Goal: Transaction & Acquisition: Share content

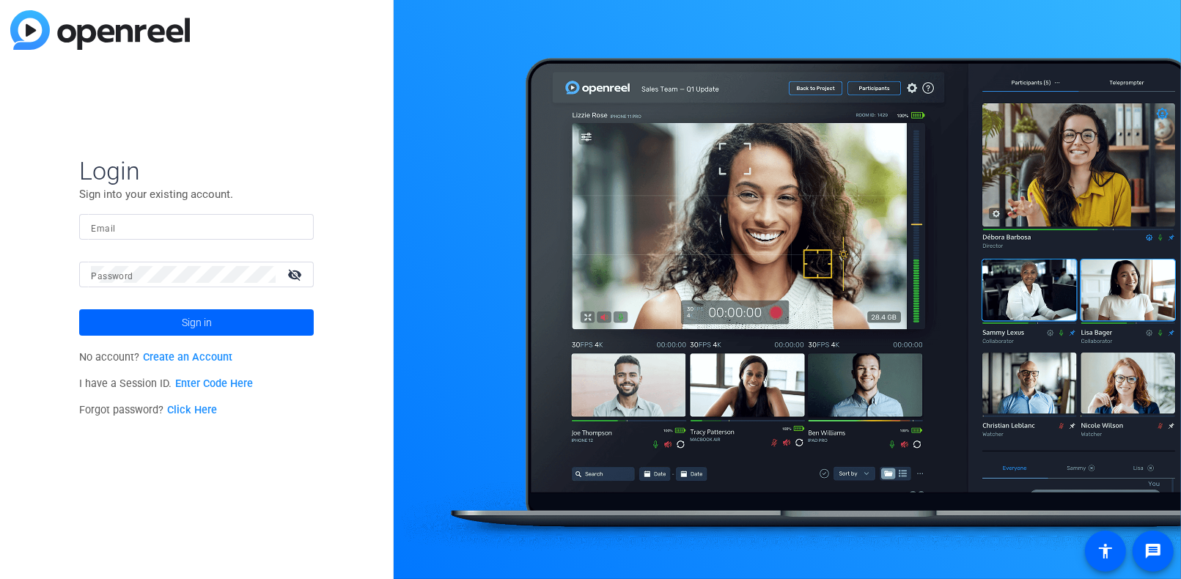
click at [164, 227] on input "Email" at bounding box center [196, 227] width 211 height 18
type input "[EMAIL_ADDRESS][DOMAIN_NAME]"
click at [201, 322] on span "Sign in" at bounding box center [197, 322] width 30 height 37
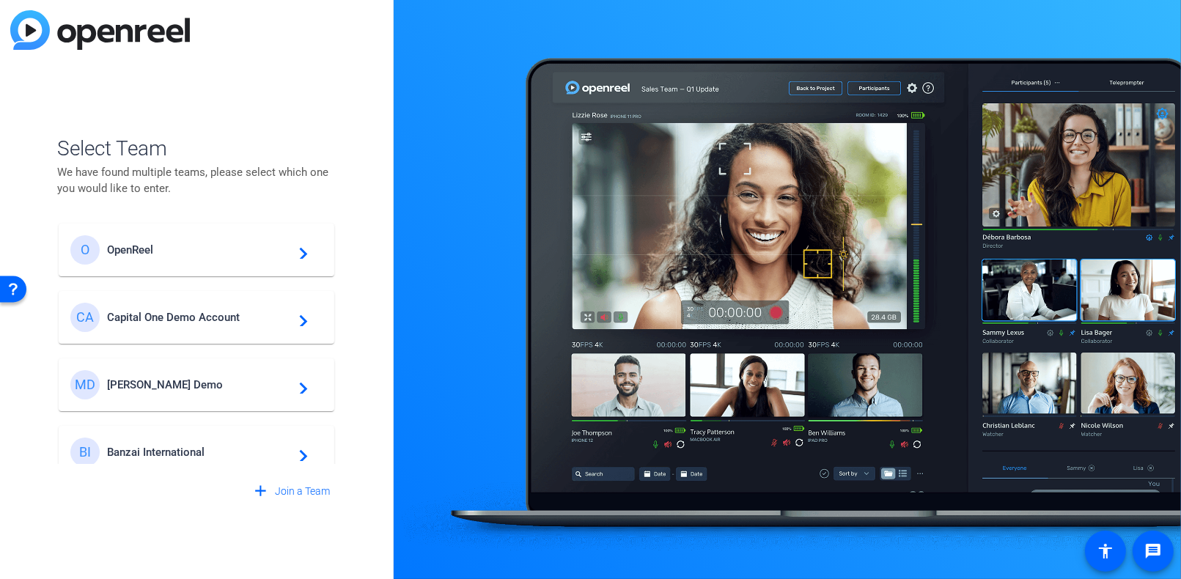
click at [139, 383] on span "[PERSON_NAME] Demo" at bounding box center [198, 384] width 183 height 13
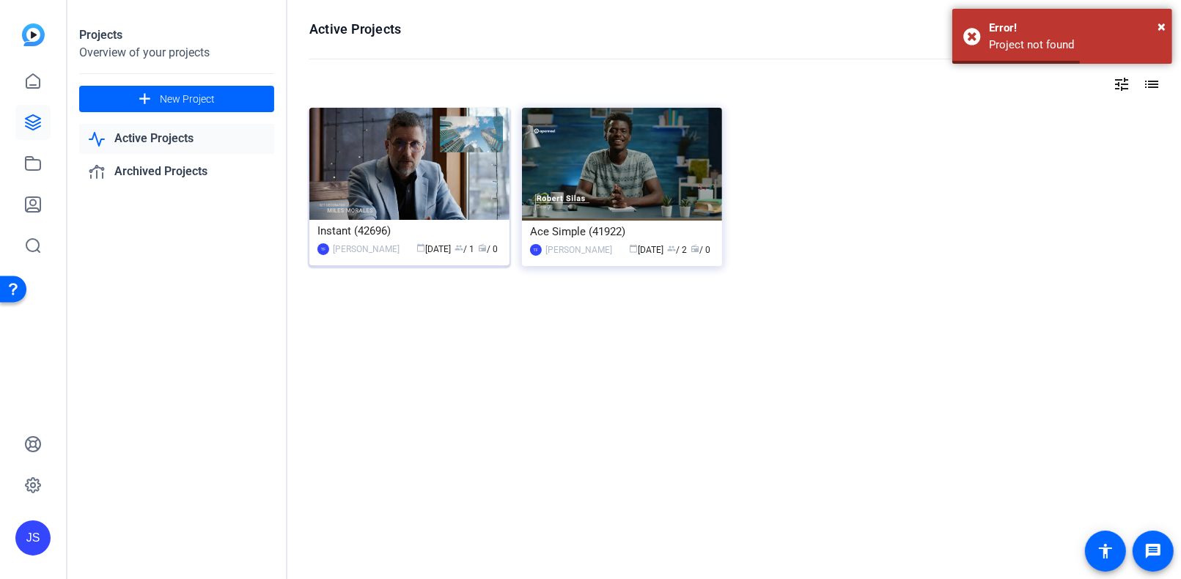
click at [419, 216] on img at bounding box center [409, 164] width 200 height 112
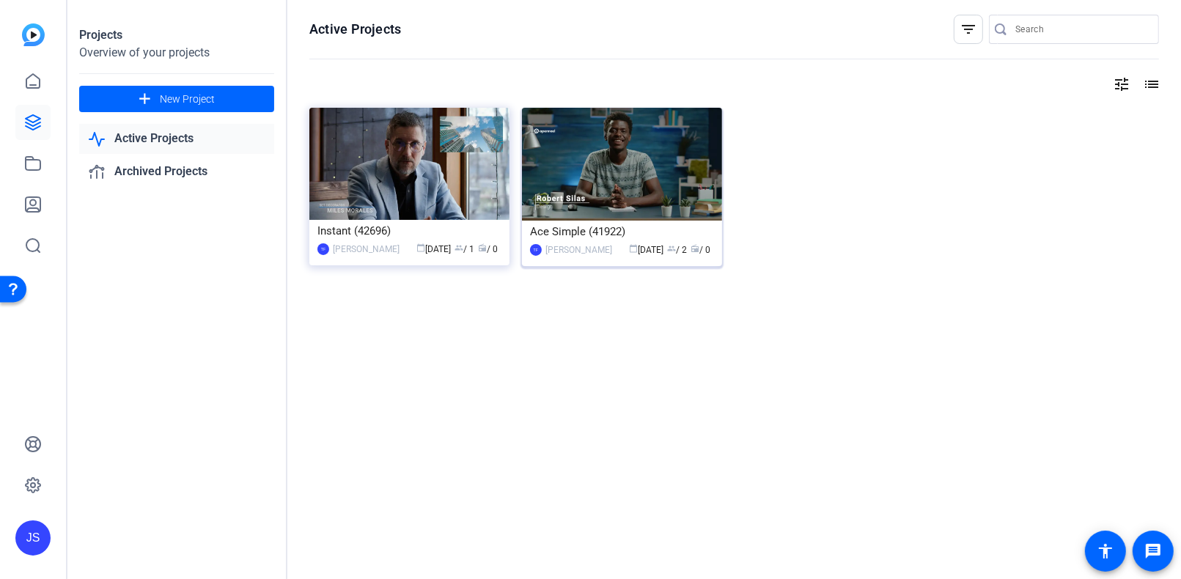
click at [577, 228] on div "Ace Simple (41922)" at bounding box center [622, 232] width 184 height 22
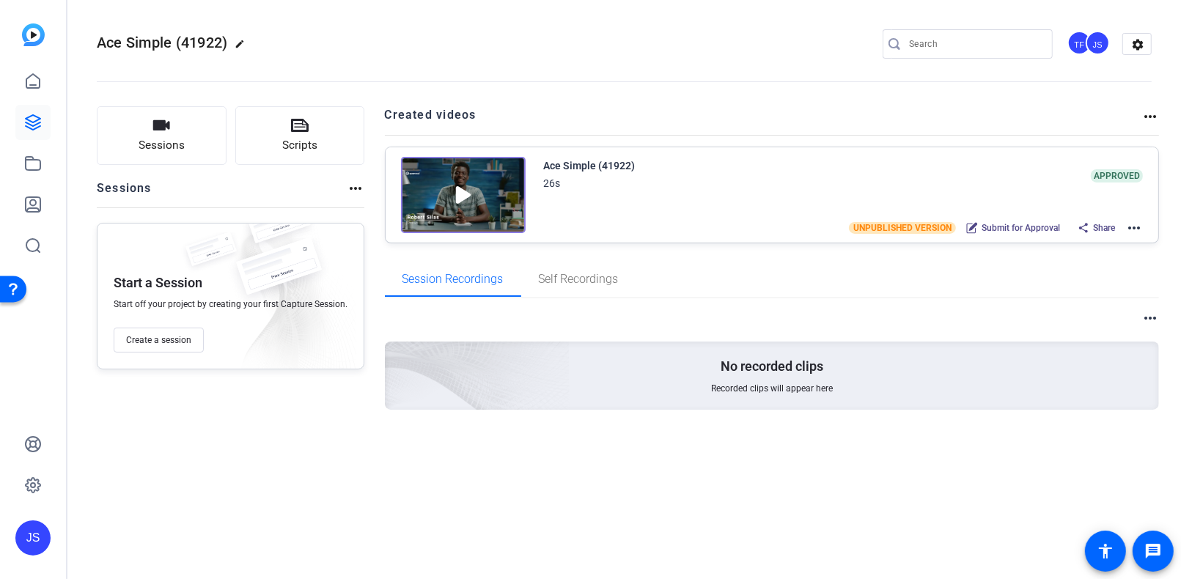
click at [458, 198] on img at bounding box center [463, 195] width 125 height 76
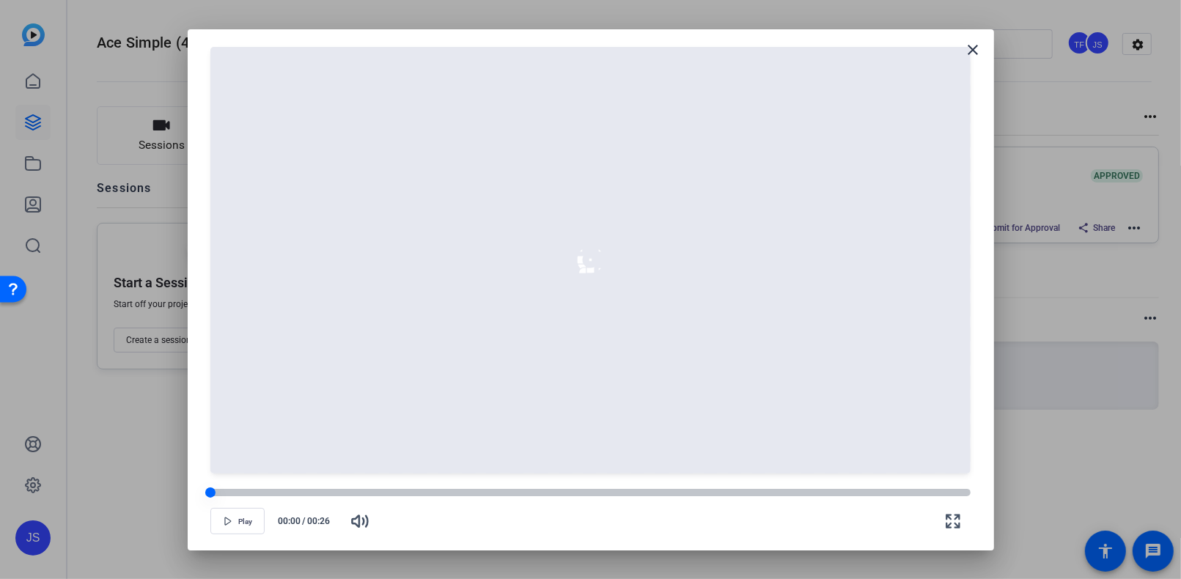
click at [354, 490] on div at bounding box center [589, 492] width 759 height 7
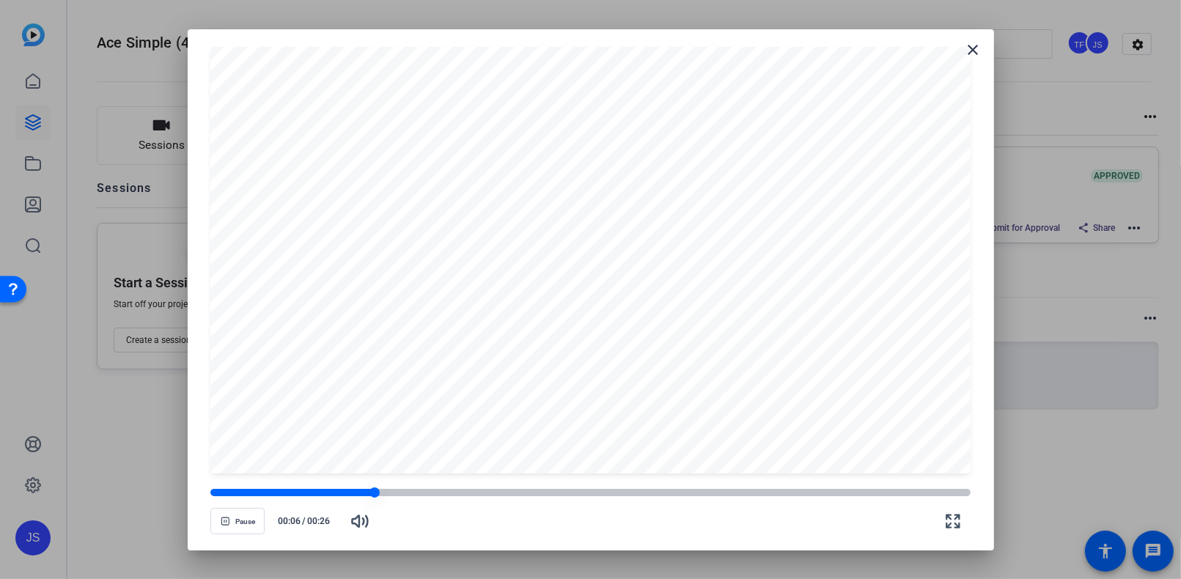
click at [405, 493] on div at bounding box center [589, 492] width 759 height 7
click at [489, 490] on div at bounding box center [589, 492] width 759 height 7
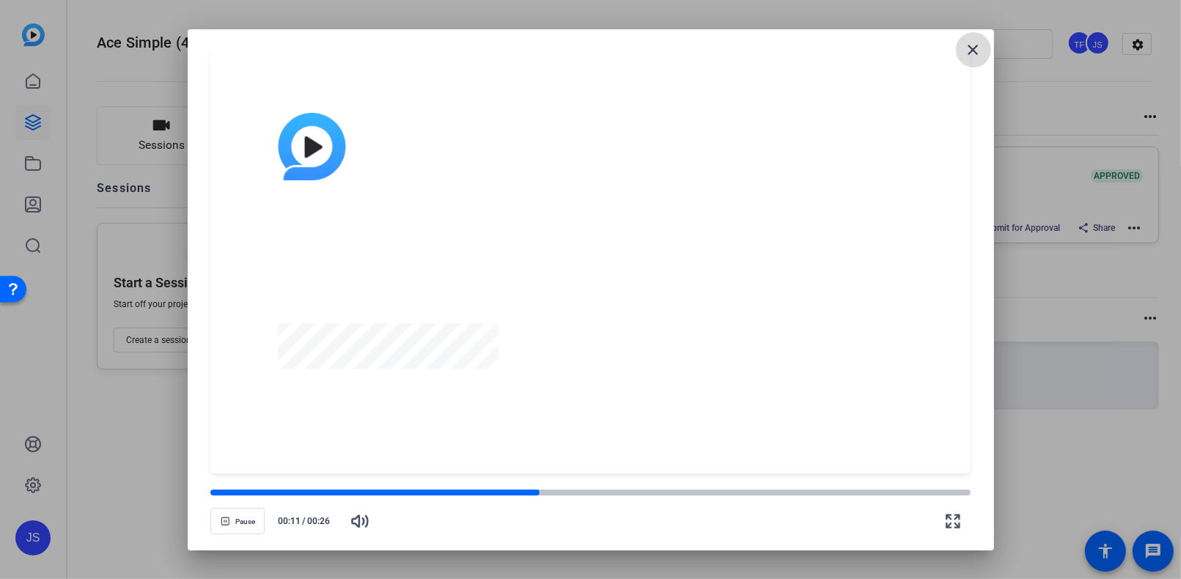
click at [977, 49] on mat-icon "close" at bounding box center [974, 50] width 18 height 18
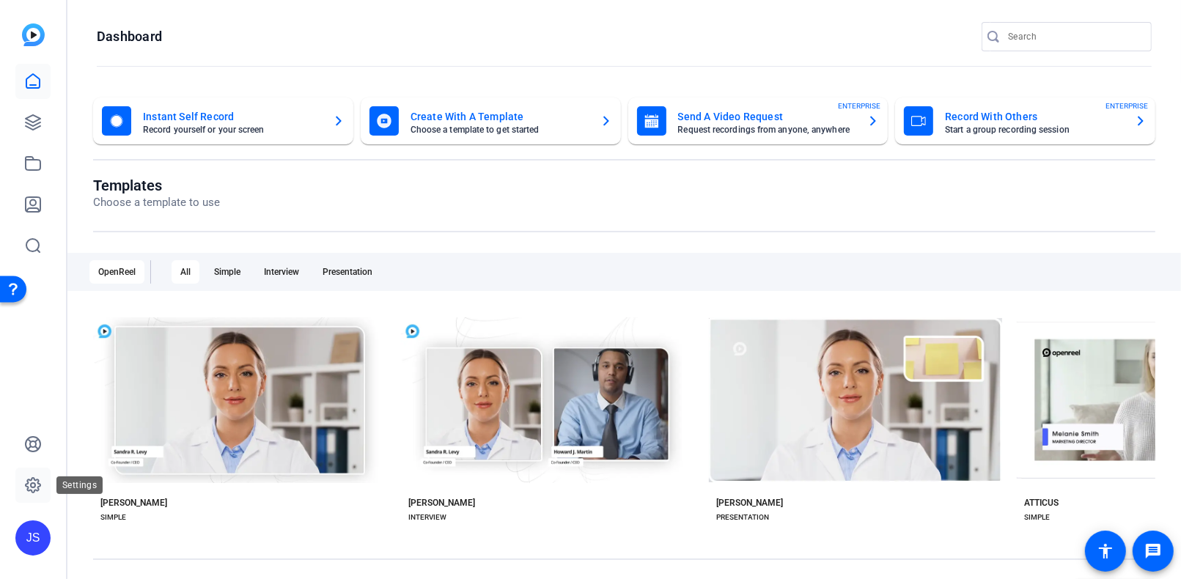
click at [37, 481] on icon at bounding box center [33, 486] width 18 height 18
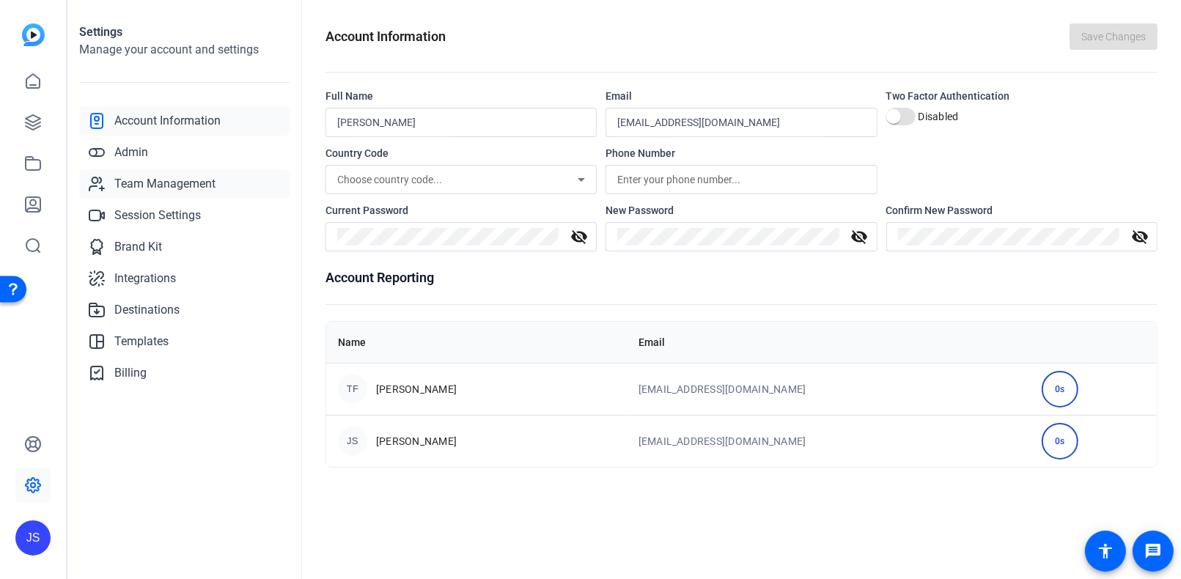
click at [147, 184] on span "Team Management" at bounding box center [164, 184] width 101 height 18
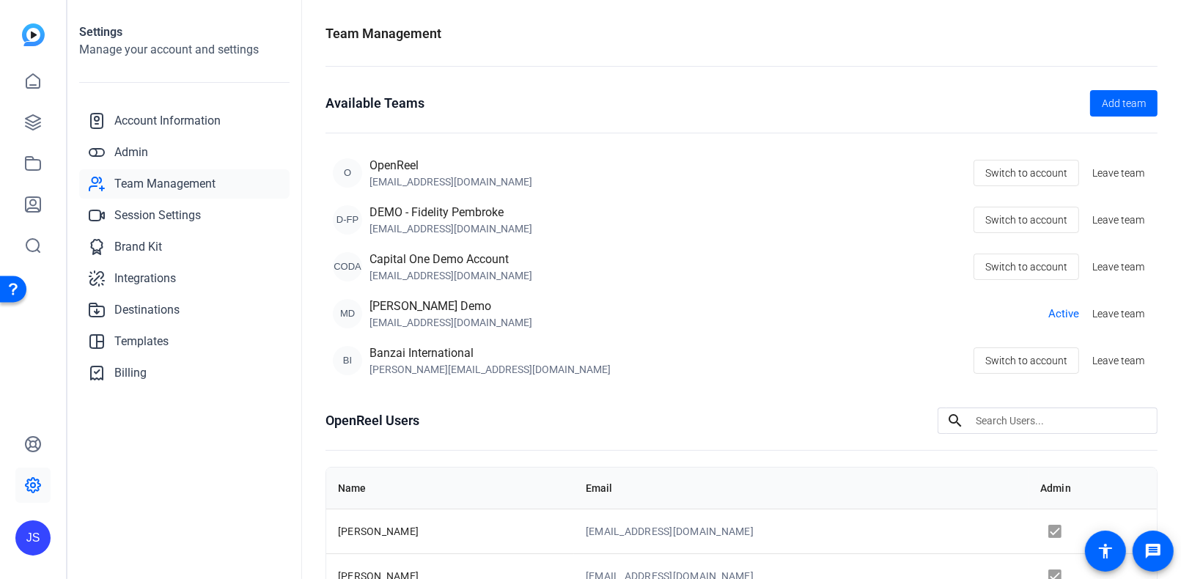
click at [442, 178] on div "jm@openreel.com" at bounding box center [450, 181] width 163 height 15
click at [1025, 174] on span "Switch to account" at bounding box center [1026, 173] width 82 height 28
click at [157, 122] on span "Account Information" at bounding box center [167, 121] width 106 height 18
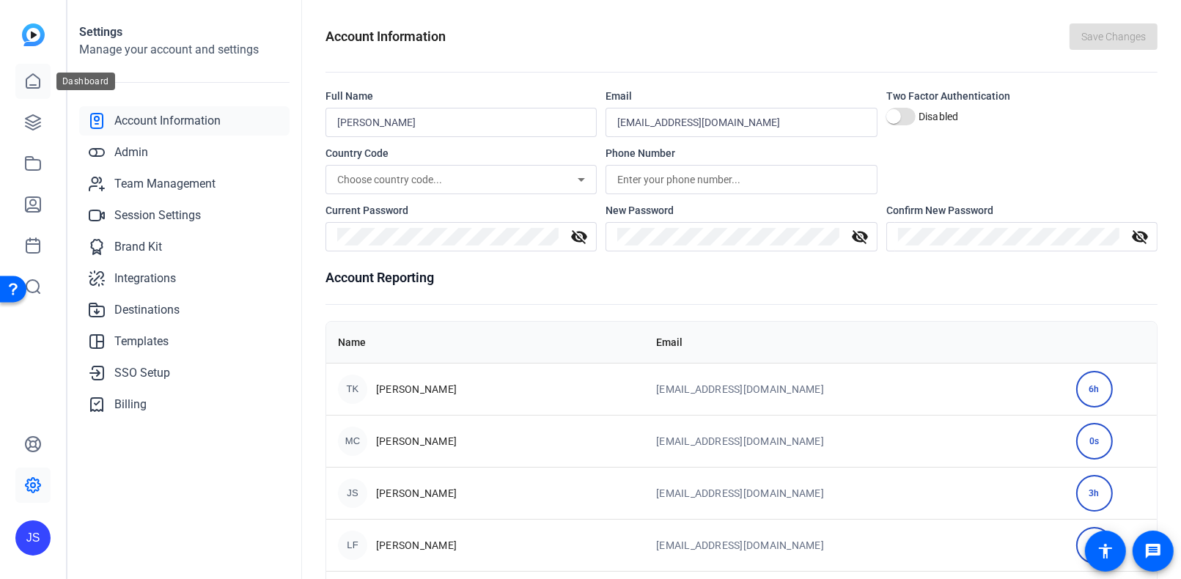
click at [36, 78] on icon at bounding box center [33, 82] width 18 height 18
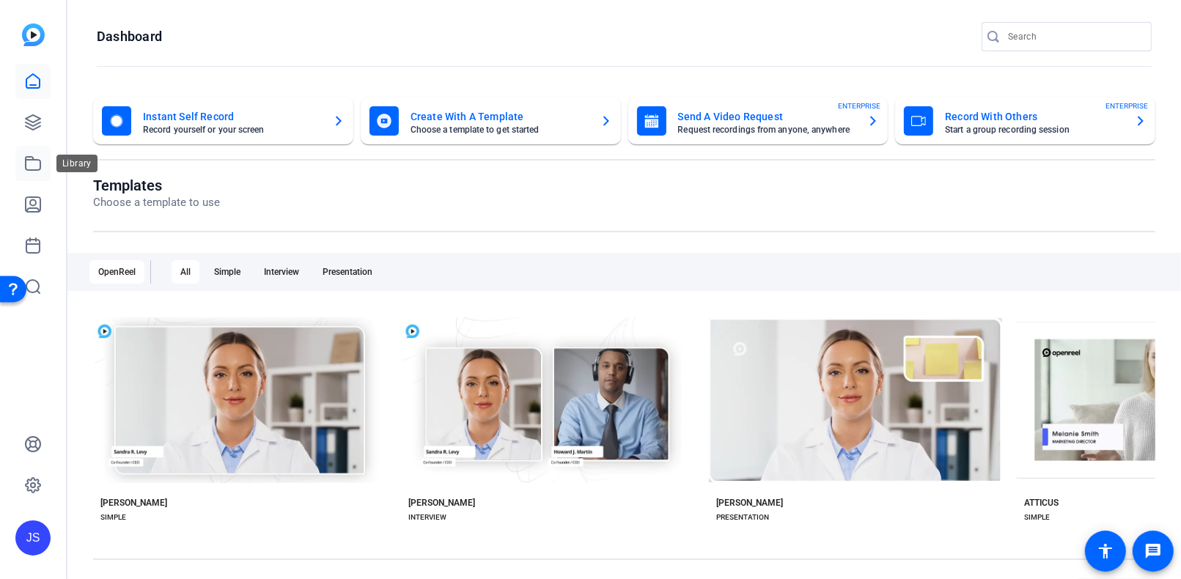
click at [32, 168] on icon at bounding box center [33, 164] width 18 height 18
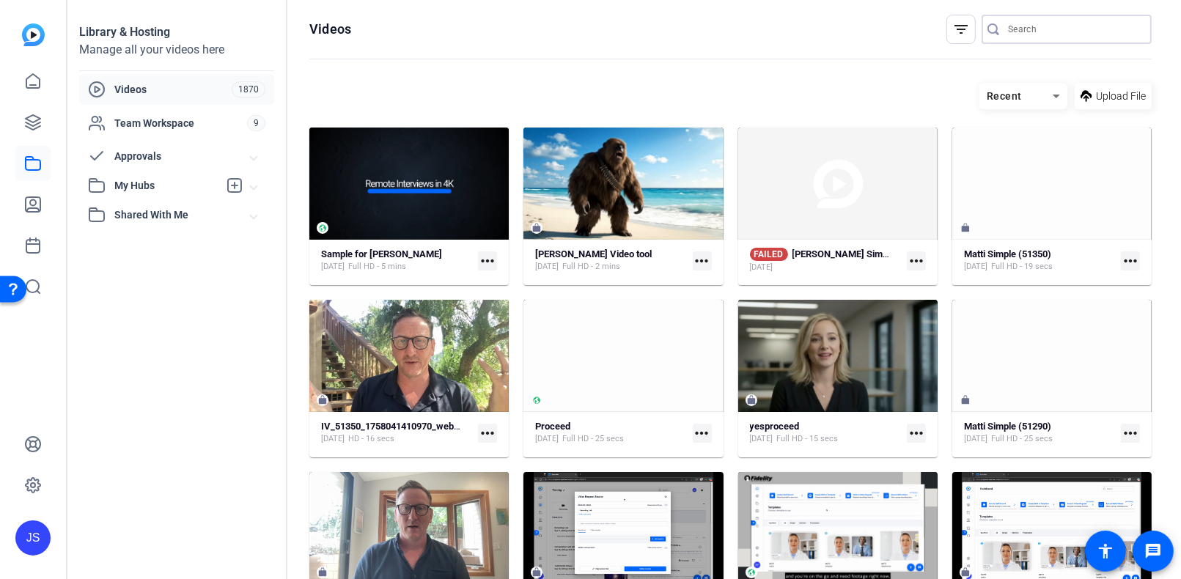
click at [1014, 32] on input "Search" at bounding box center [1074, 30] width 132 height 18
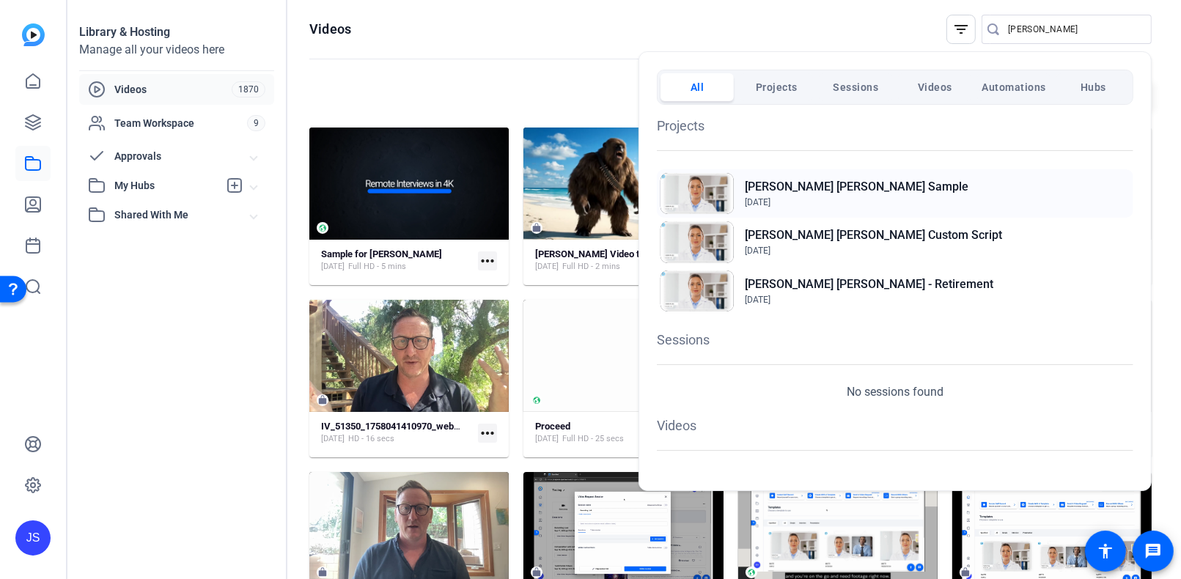
click at [769, 194] on h2 "Merrill Lynch Sample" at bounding box center [857, 187] width 224 height 18
click at [624, 21] on div at bounding box center [590, 289] width 1181 height 579
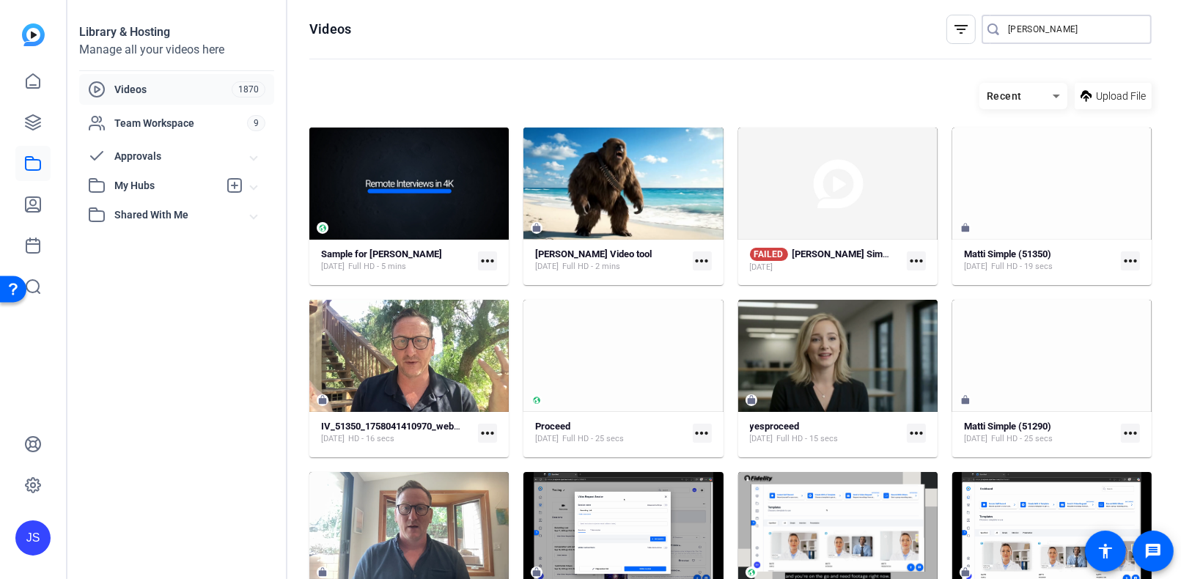
click at [1053, 28] on input "Merrill" at bounding box center [1074, 30] width 132 height 18
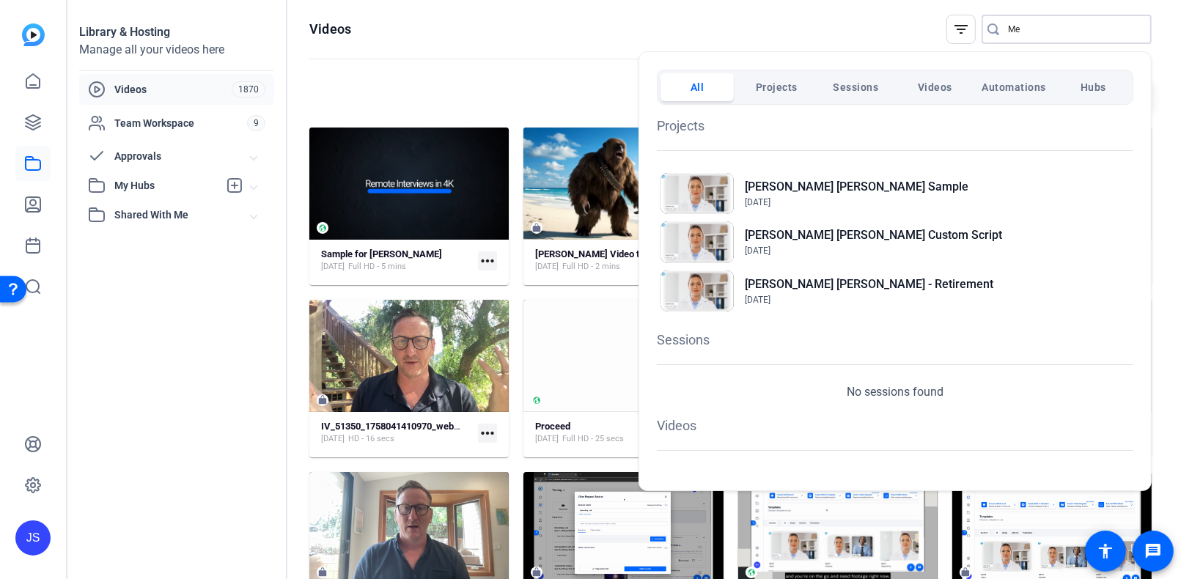
type input "M"
click at [779, 289] on h2 "[PERSON_NAME] [PERSON_NAME] - Retirement" at bounding box center [869, 285] width 249 height 18
click at [784, 230] on h2 "Merrill Lynch Custom Script" at bounding box center [873, 236] width 257 height 18
click at [876, 41] on div at bounding box center [590, 289] width 1181 height 579
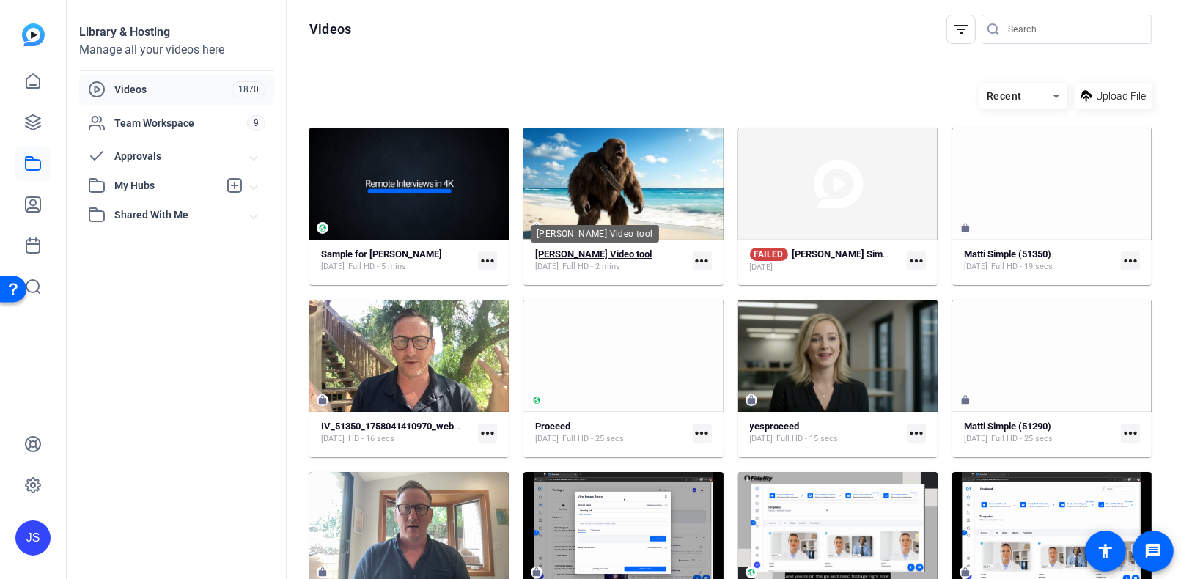
click at [567, 254] on strong "[PERSON_NAME] Video tool" at bounding box center [593, 254] width 117 height 11
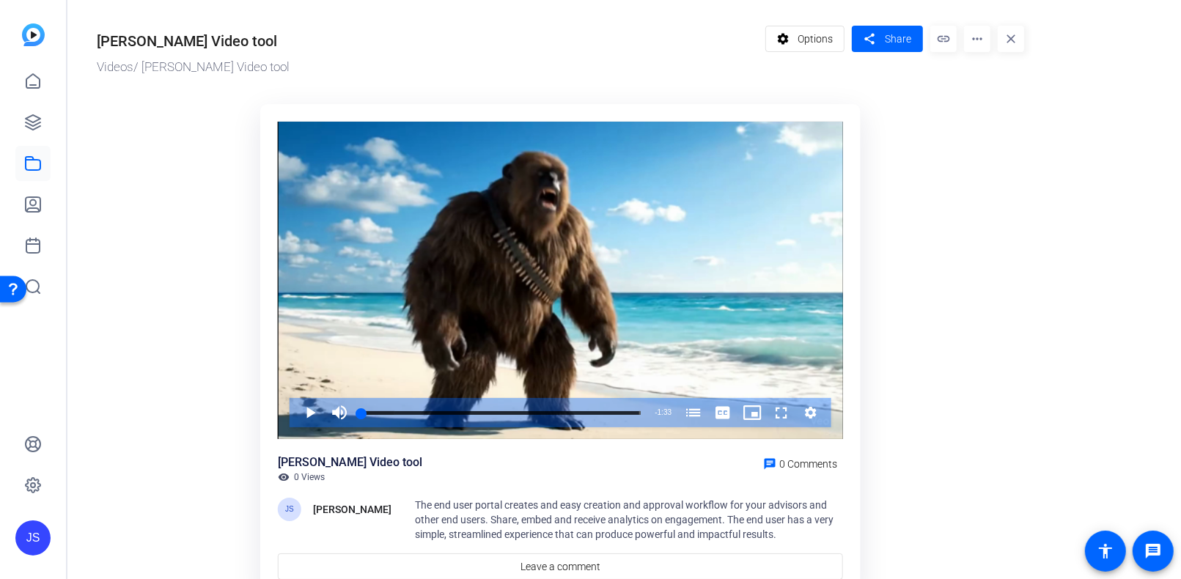
click at [974, 38] on mat-icon "more_horiz" at bounding box center [977, 39] width 26 height 26
click at [985, 43] on div at bounding box center [590, 289] width 1181 height 579
click at [975, 38] on mat-icon "more_horiz" at bounding box center [977, 39] width 26 height 26
click at [911, 247] on div at bounding box center [590, 289] width 1181 height 579
click at [1011, 39] on mat-icon "close" at bounding box center [1011, 39] width 26 height 26
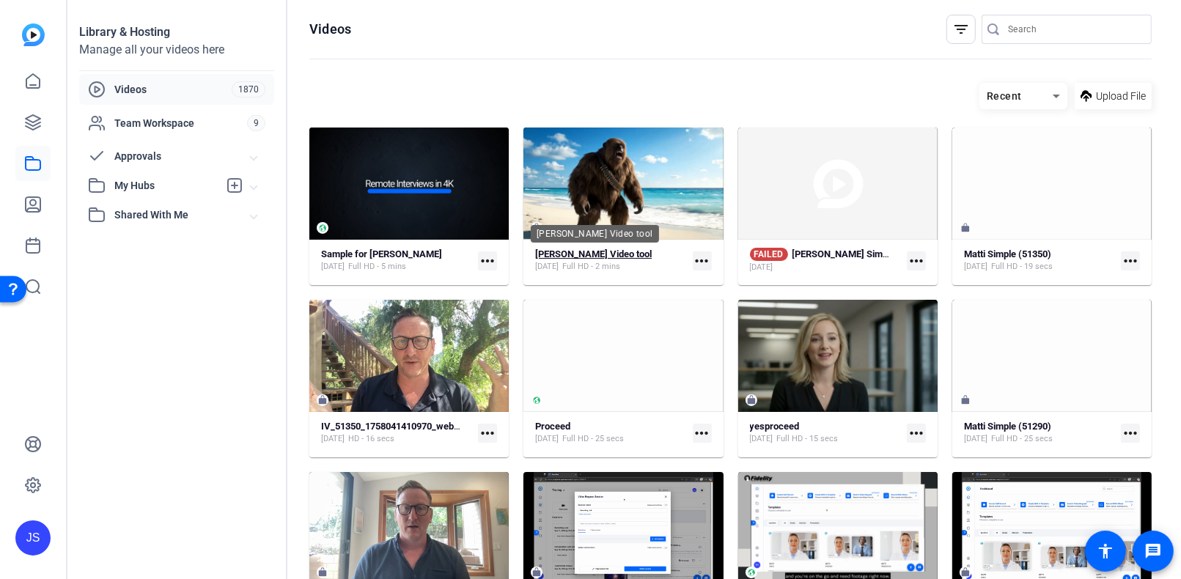
click at [600, 254] on strong "[PERSON_NAME] Video tool" at bounding box center [593, 254] width 117 height 11
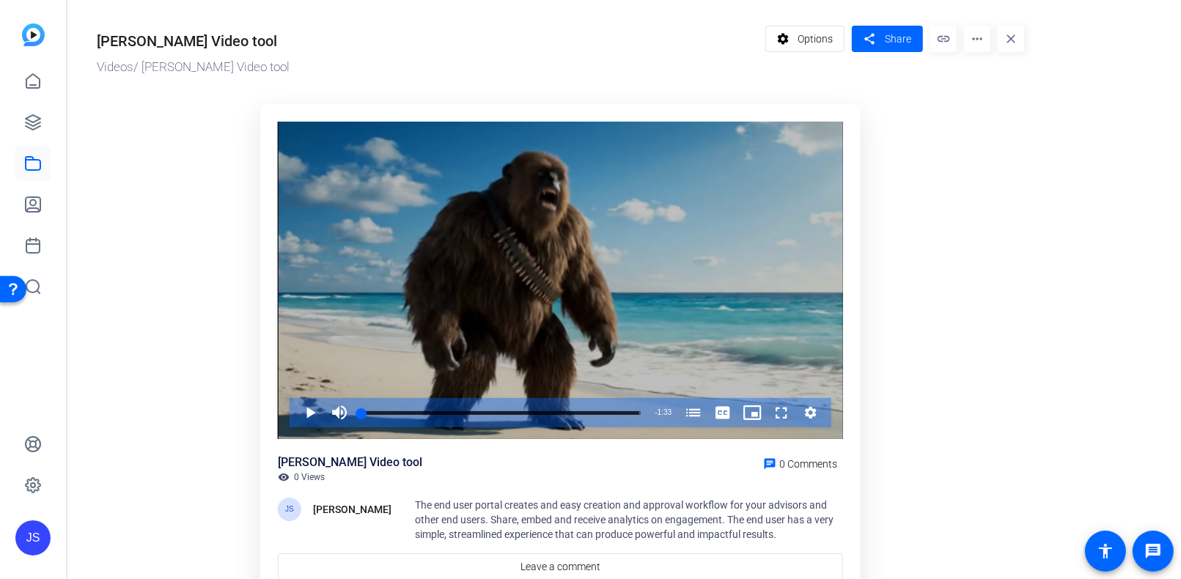
scroll to position [4, 0]
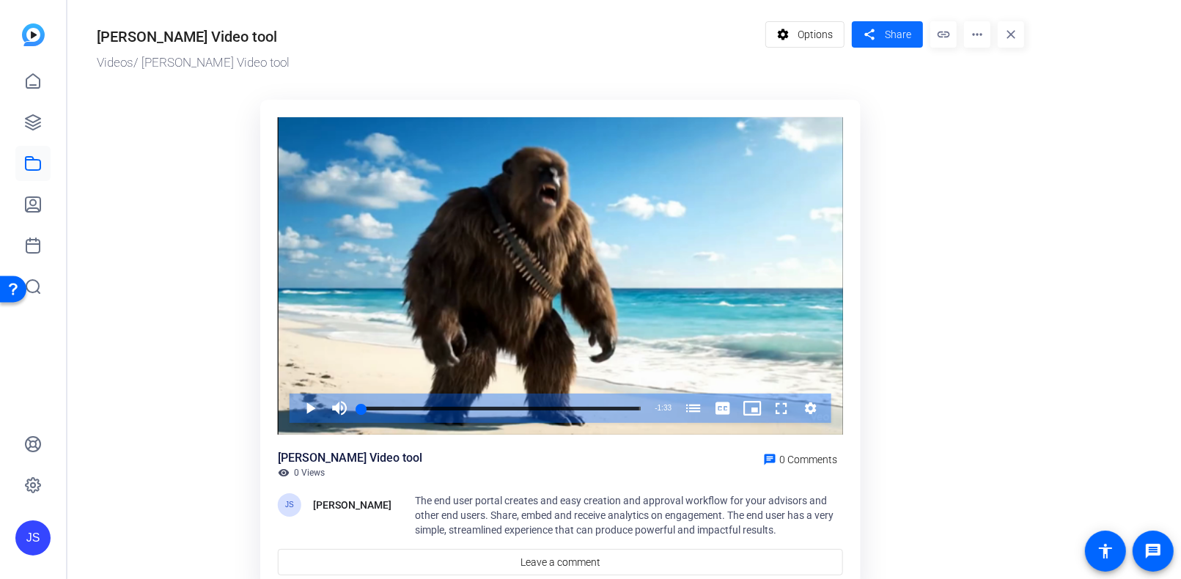
click at [887, 37] on span "Share" at bounding box center [898, 34] width 26 height 15
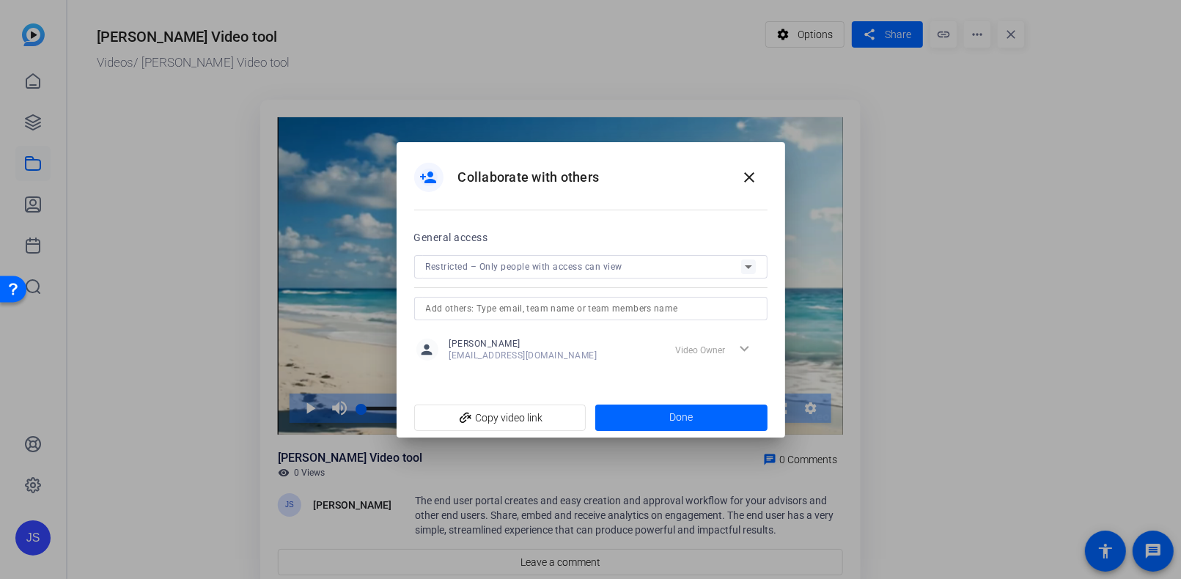
click at [748, 265] on icon at bounding box center [749, 267] width 18 height 18
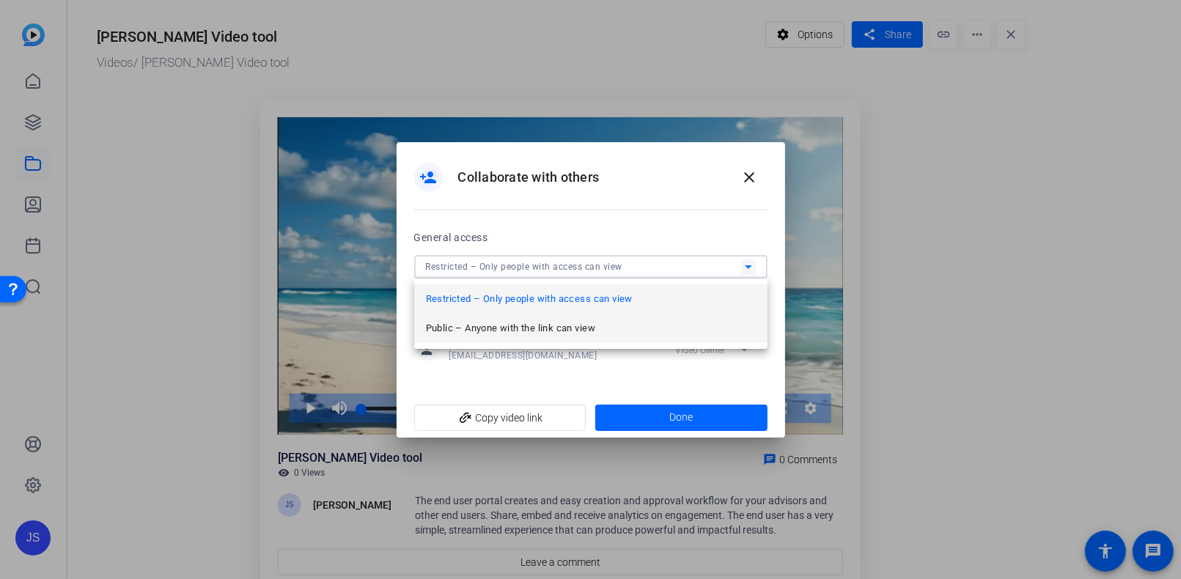
click at [504, 324] on span "Public – Anyone with the link can view" at bounding box center [510, 329] width 169 height 18
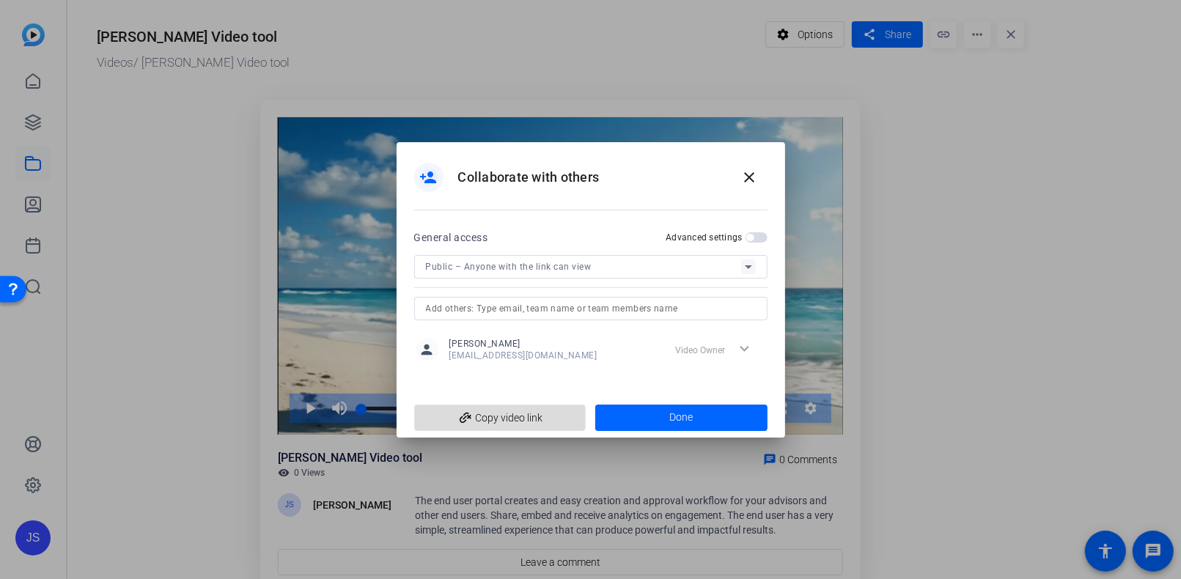
click at [505, 408] on span "add_link Copy video link" at bounding box center [500, 418] width 149 height 28
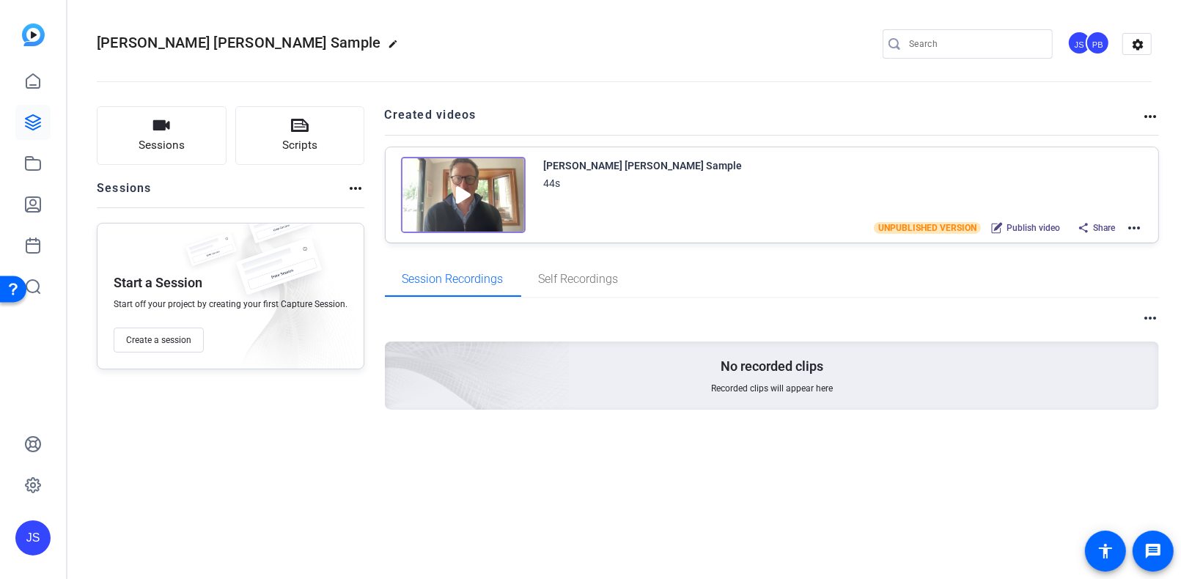
click at [496, 210] on img at bounding box center [463, 195] width 125 height 76
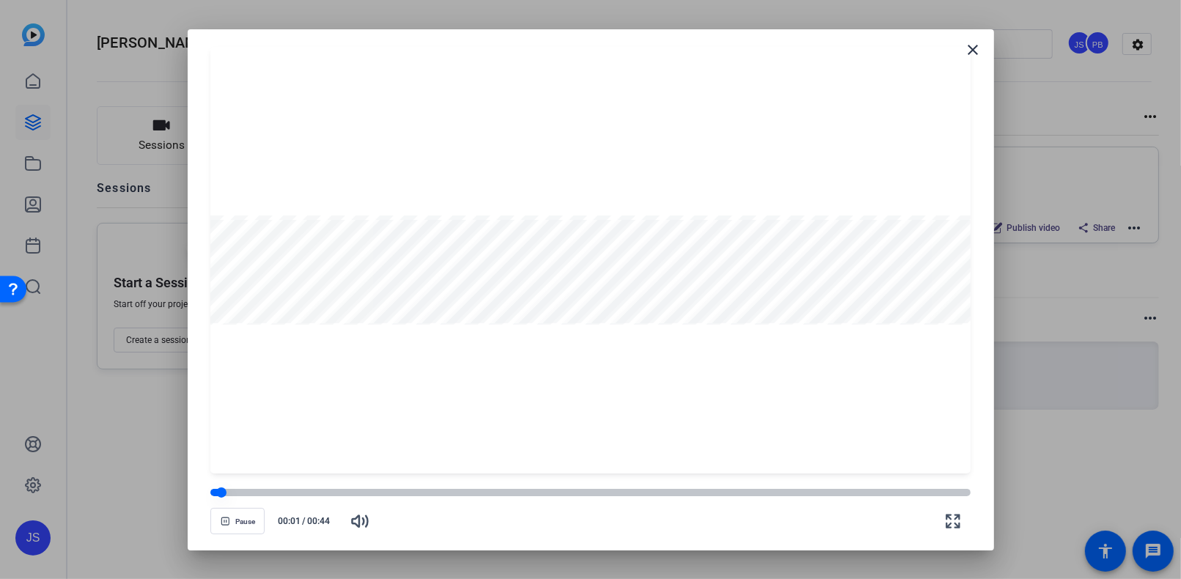
click at [369, 490] on div at bounding box center [589, 492] width 759 height 7
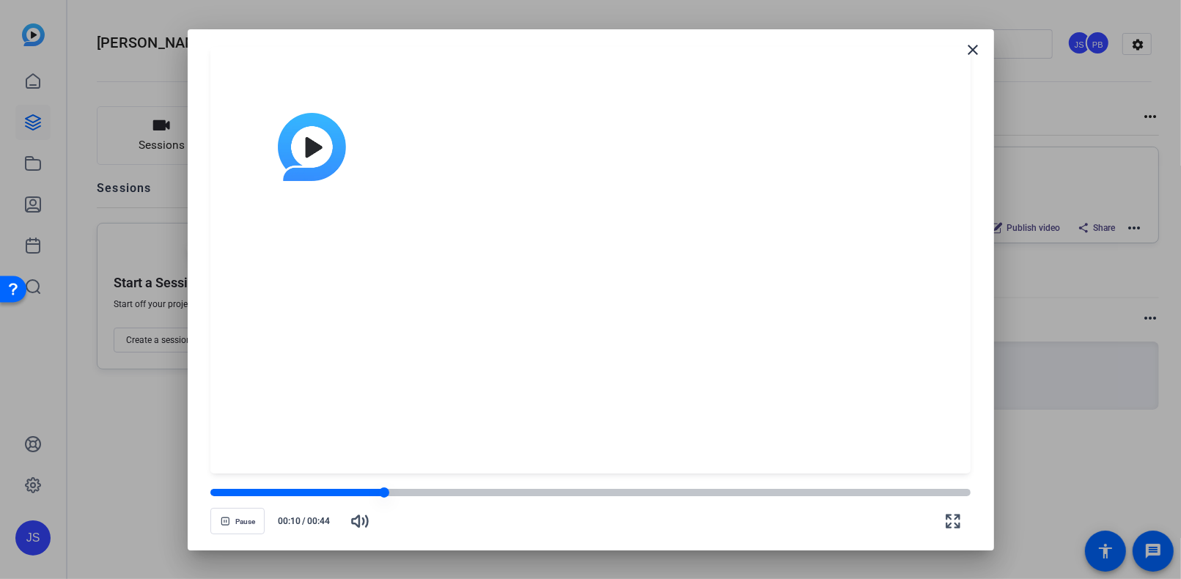
click at [430, 490] on div at bounding box center [589, 492] width 759 height 7
click at [515, 490] on div at bounding box center [589, 492] width 759 height 7
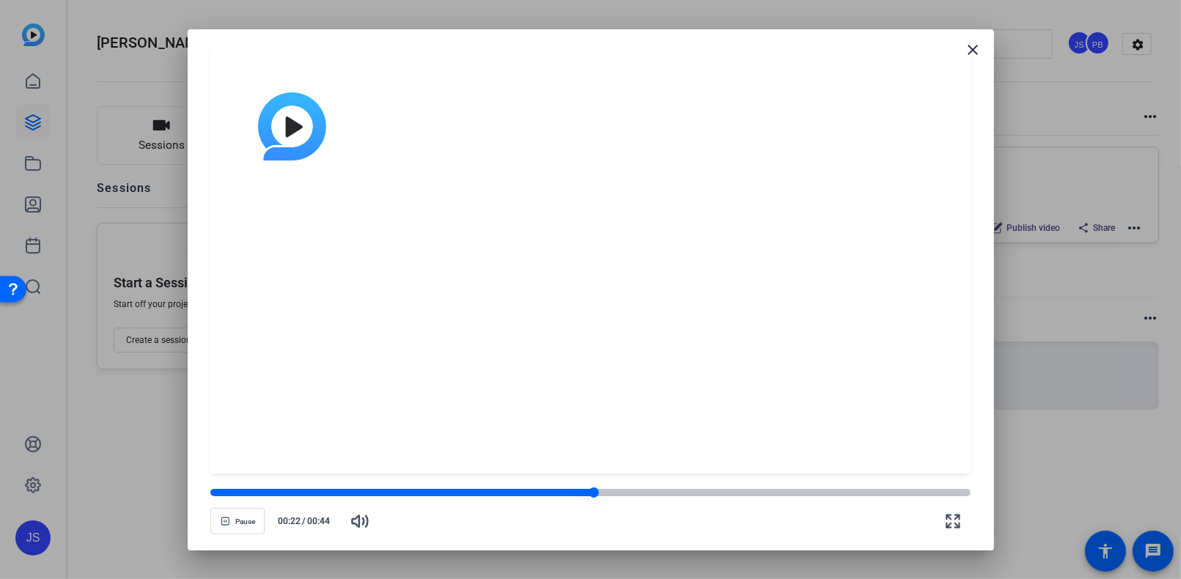
click at [419, 488] on div at bounding box center [589, 493] width 759 height 10
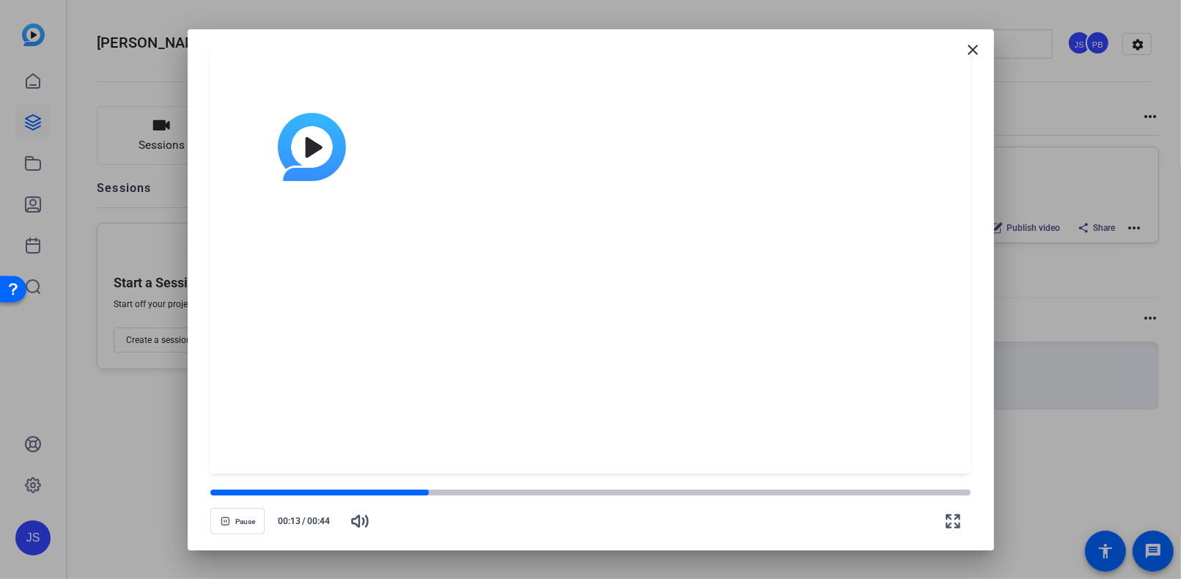
click at [327, 485] on openreel-video-controls "Pause 00:13 / 00:44" at bounding box center [589, 507] width 759 height 51
click at [266, 489] on div at bounding box center [325, 492] width 230 height 7
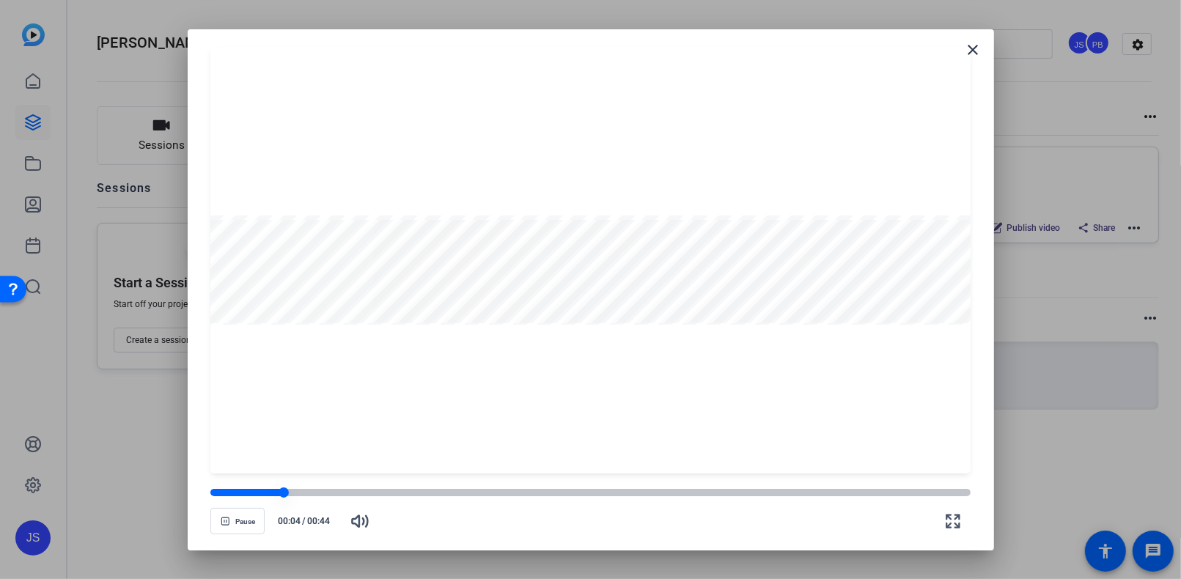
click at [633, 490] on div at bounding box center [589, 492] width 759 height 7
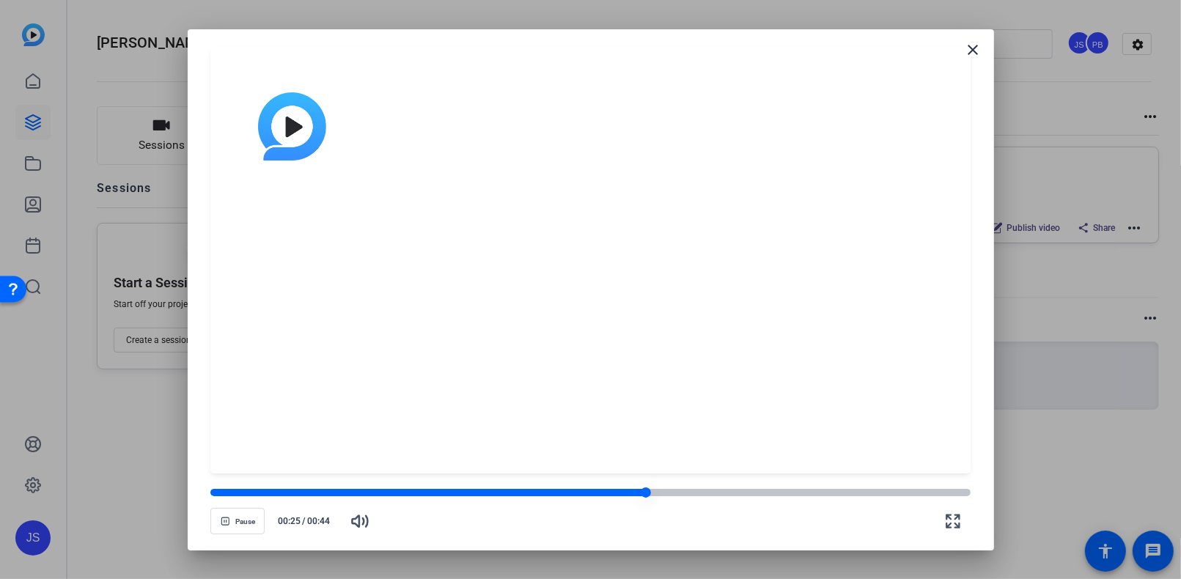
click at [704, 490] on div at bounding box center [589, 492] width 759 height 7
click at [801, 489] on div at bounding box center [589, 492] width 759 height 7
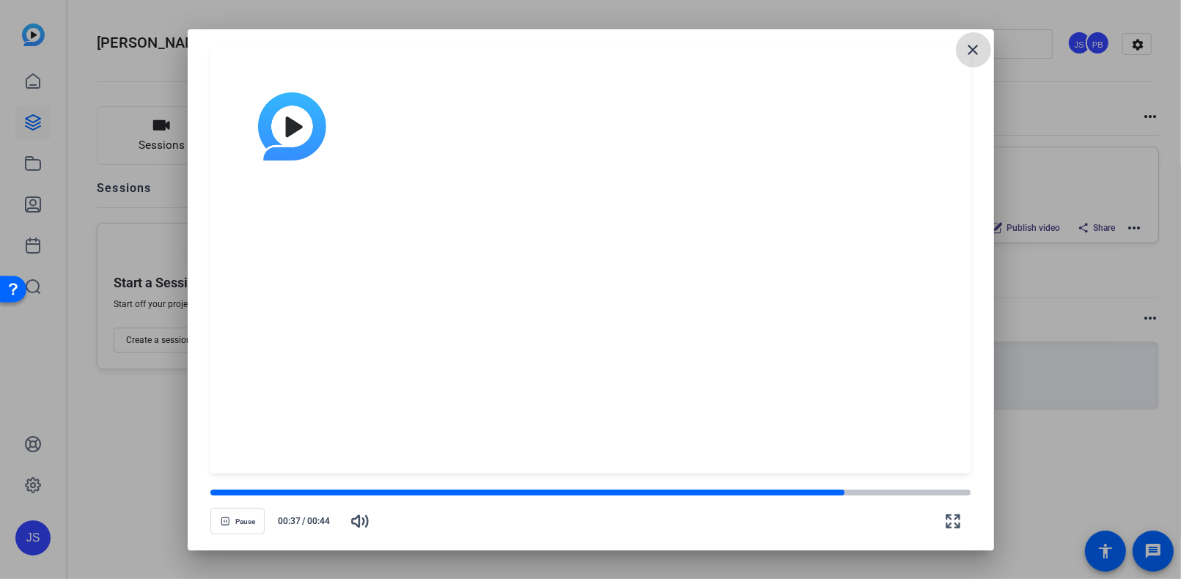
click at [971, 49] on mat-icon "close" at bounding box center [974, 50] width 18 height 18
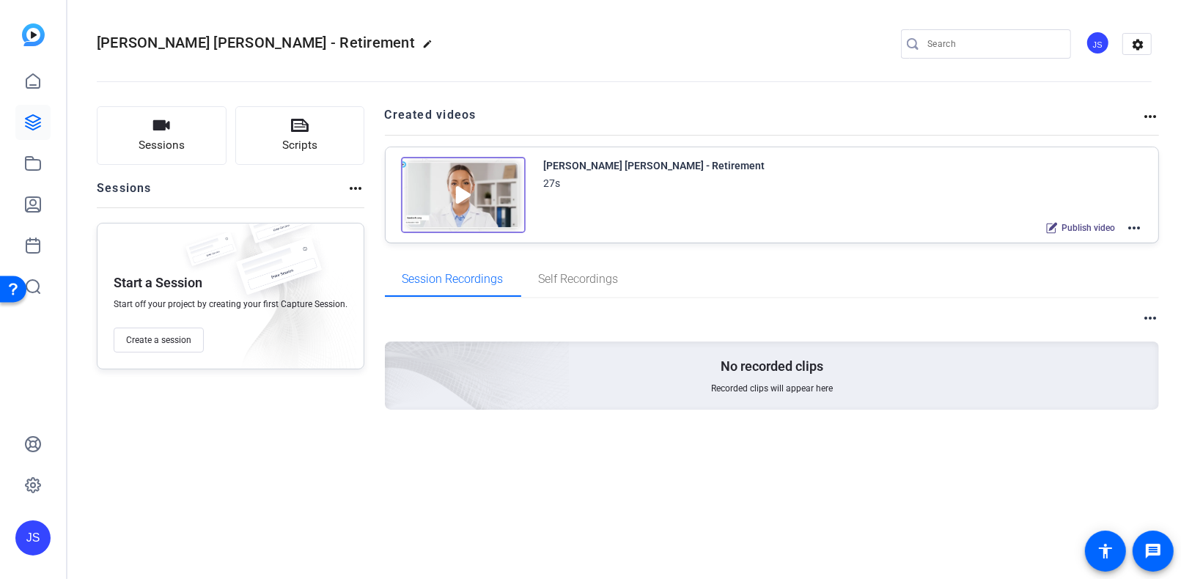
click at [486, 210] on img at bounding box center [463, 195] width 125 height 76
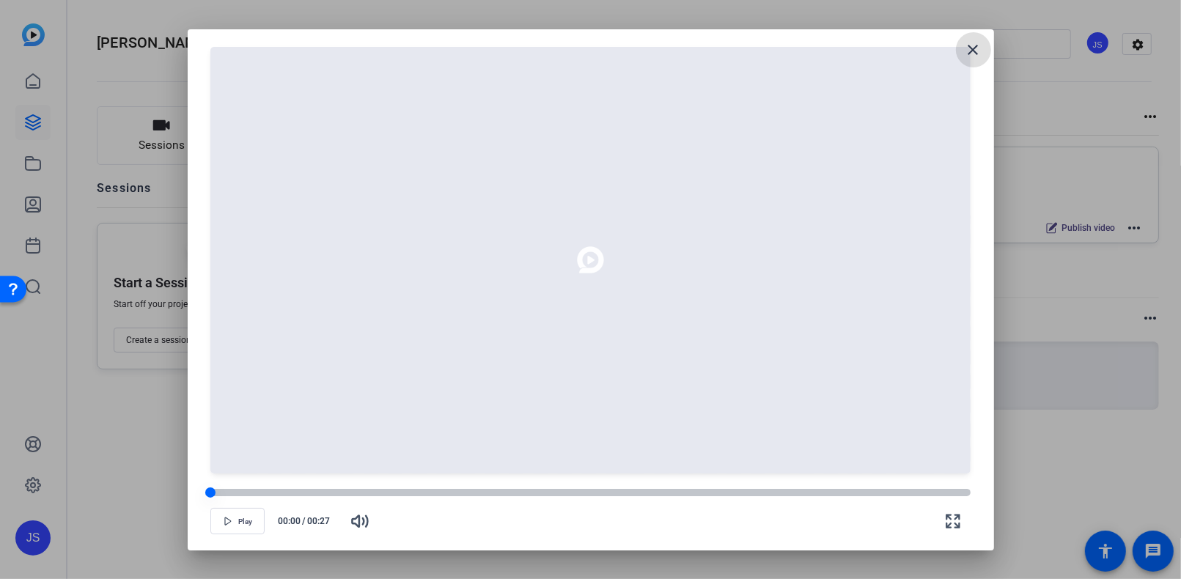
click at [382, 496] on div at bounding box center [589, 492] width 759 height 7
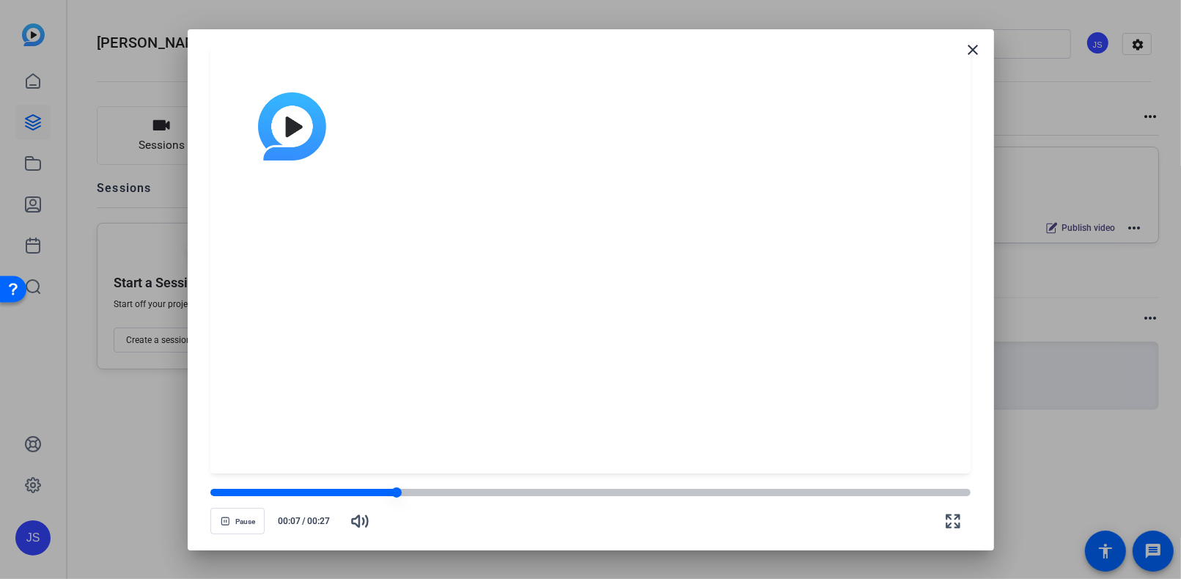
click at [469, 493] on div at bounding box center [589, 492] width 759 height 7
click at [581, 485] on openreel-video-controls "Pause 00:10 / 00:27" at bounding box center [589, 507] width 759 height 51
click at [974, 49] on mat-icon "close" at bounding box center [974, 50] width 18 height 18
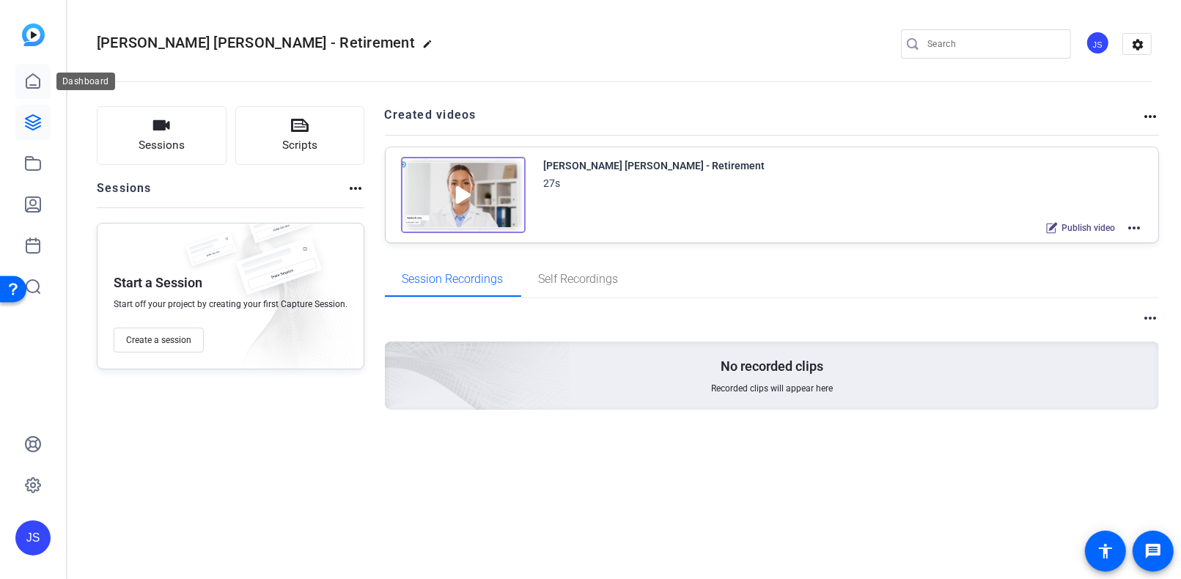
click at [33, 82] on icon at bounding box center [33, 82] width 18 height 18
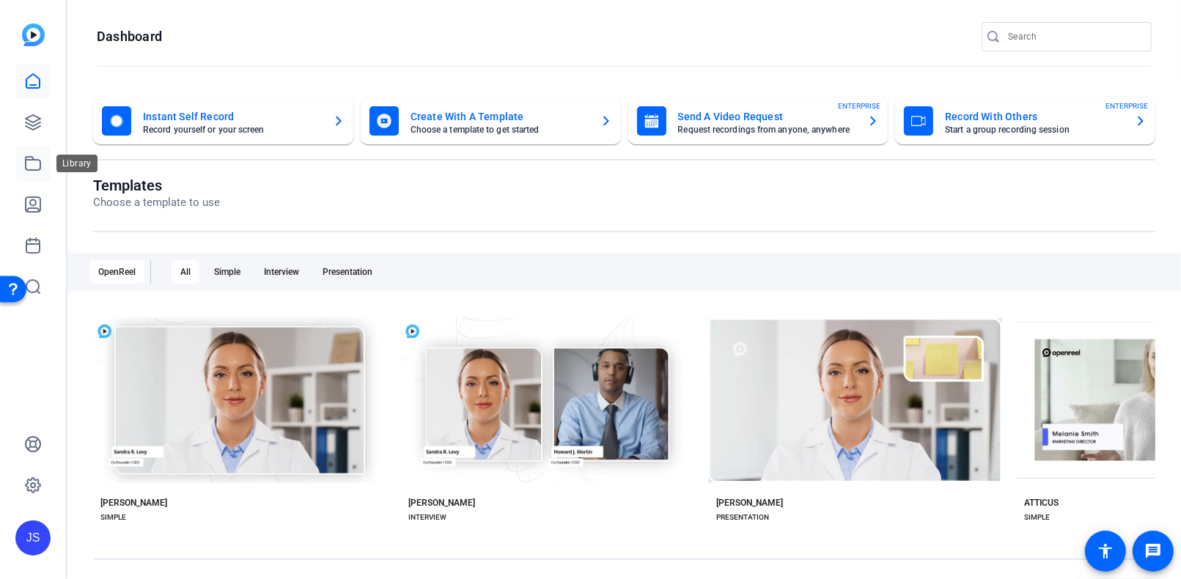
click at [34, 159] on icon at bounding box center [33, 163] width 15 height 13
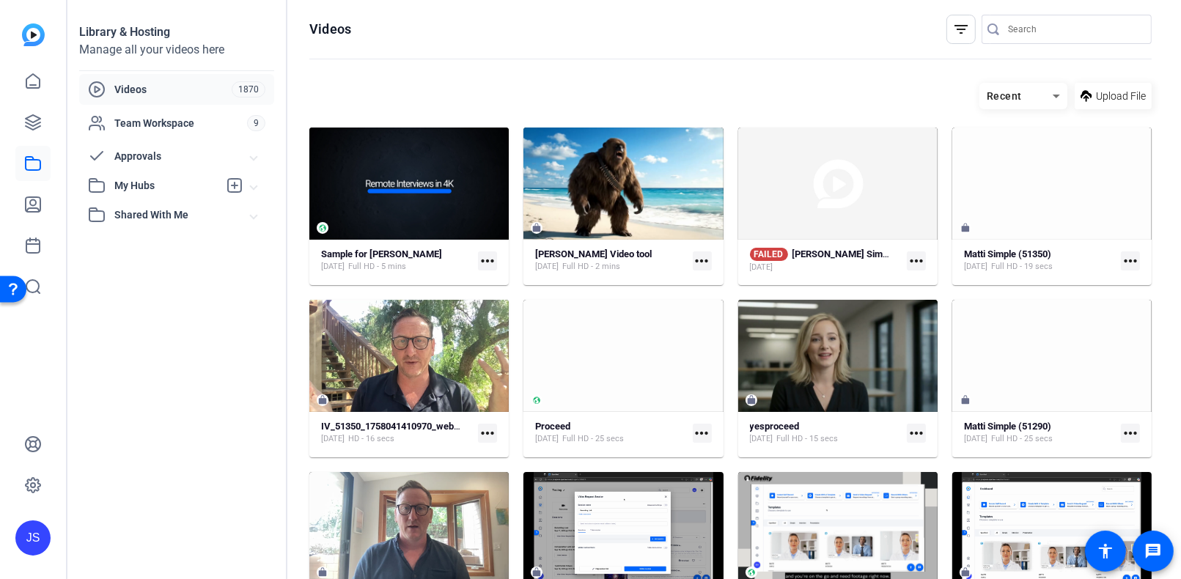
click at [702, 260] on mat-icon "more_horiz" at bounding box center [702, 260] width 19 height 19
click at [586, 254] on div at bounding box center [590, 289] width 1181 height 579
click at [586, 254] on strong "[PERSON_NAME] Video tool" at bounding box center [593, 254] width 117 height 11
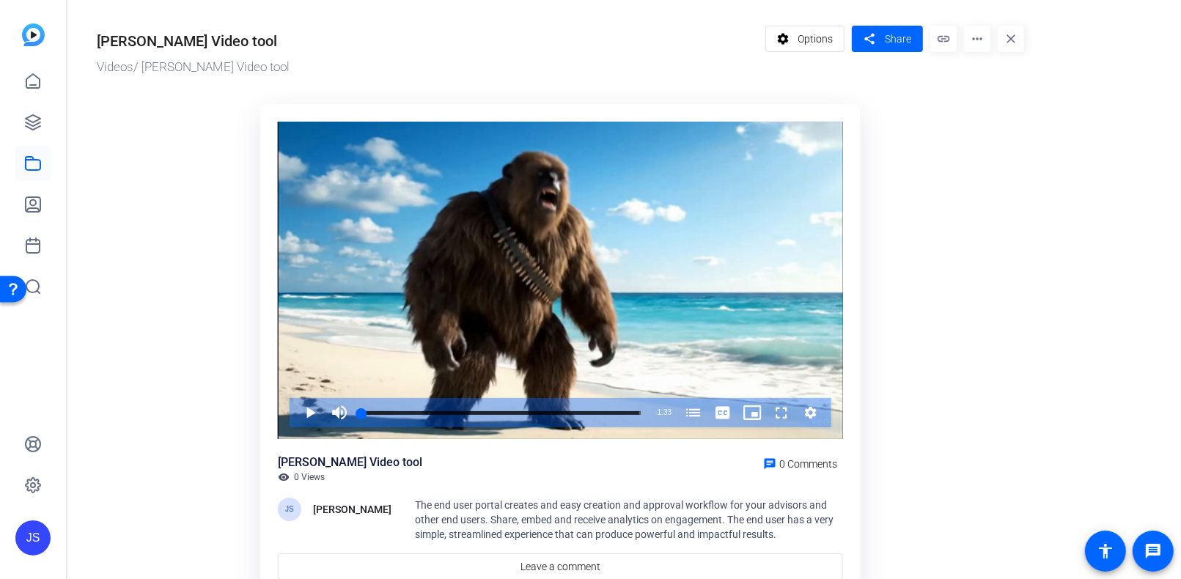
click at [975, 35] on mat-icon "more_horiz" at bounding box center [977, 39] width 26 height 26
click at [947, 108] on div at bounding box center [590, 289] width 1181 height 579
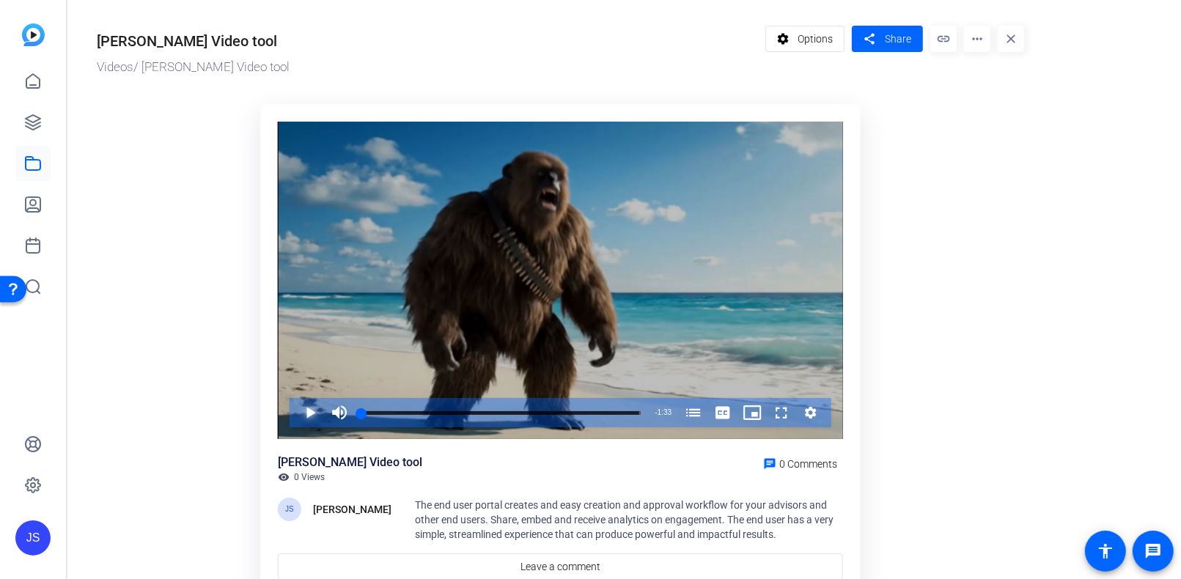
click at [295, 411] on span "Video Player" at bounding box center [295, 412] width 0 height 29
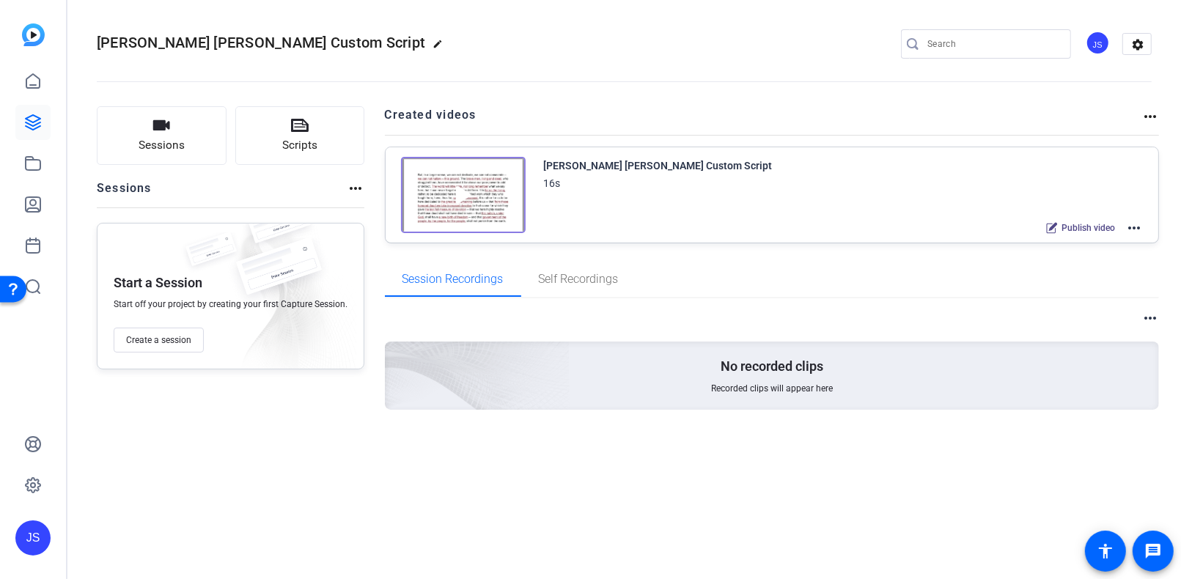
click at [495, 195] on img at bounding box center [463, 195] width 125 height 76
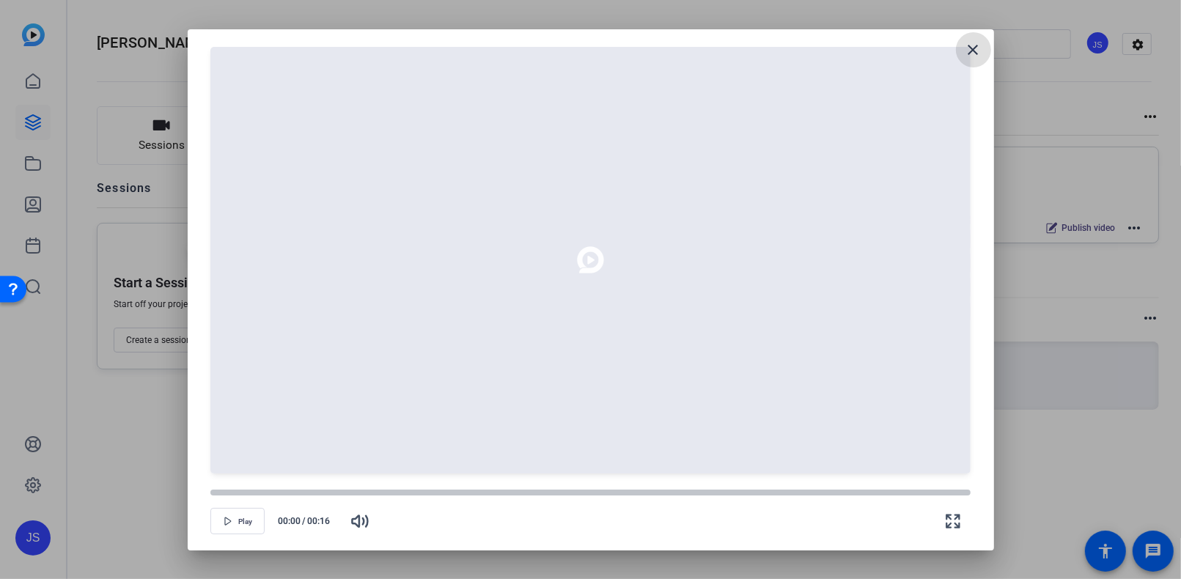
click at [976, 51] on mat-icon "close" at bounding box center [974, 50] width 18 height 18
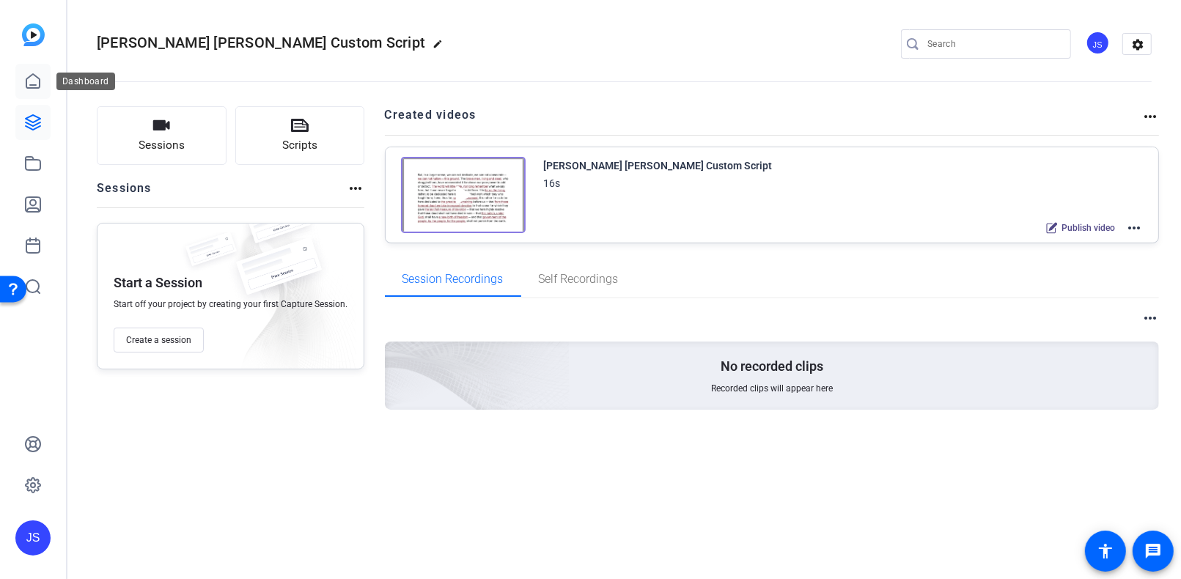
click at [29, 80] on icon at bounding box center [33, 82] width 18 height 18
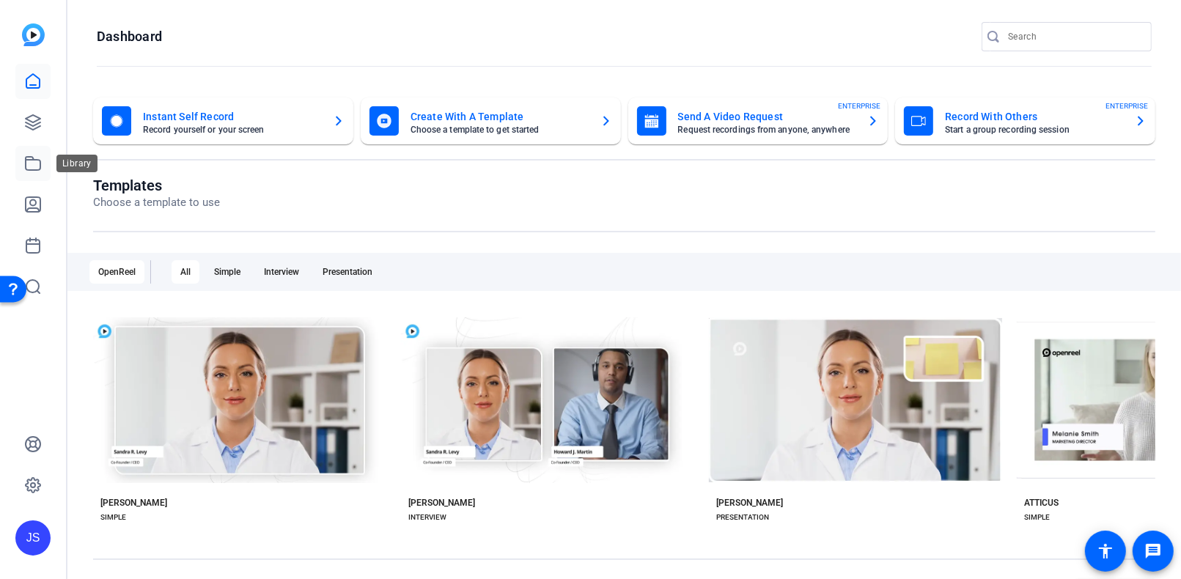
click at [35, 170] on icon at bounding box center [33, 163] width 15 height 13
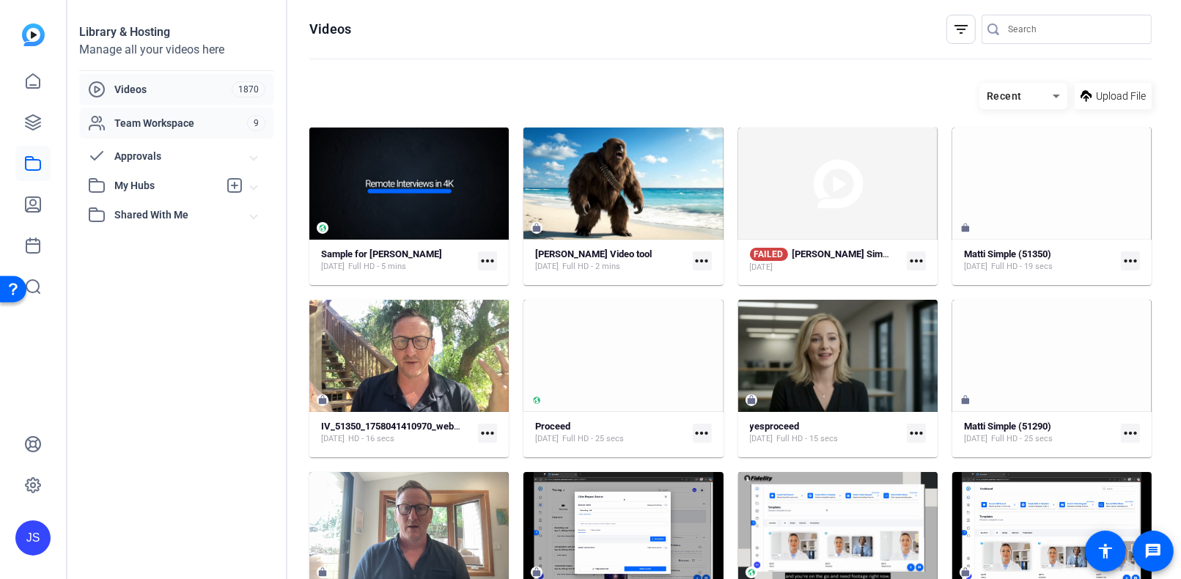
click at [147, 122] on span "Team Workspace" at bounding box center [180, 123] width 133 height 15
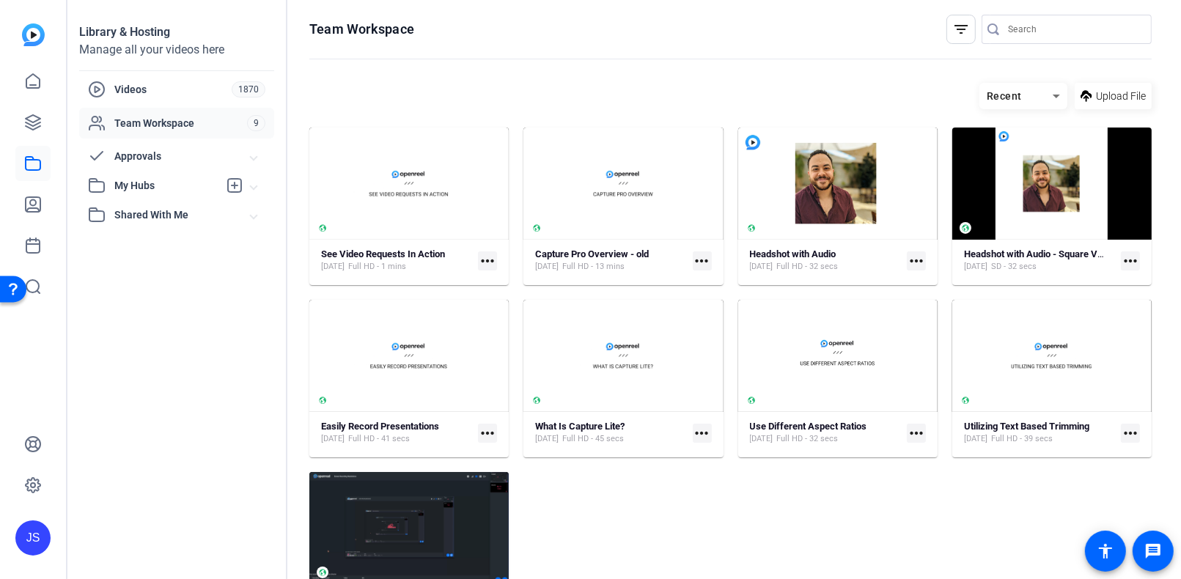
click at [128, 183] on span "My Hubs" at bounding box center [166, 185] width 104 height 15
click at [135, 252] on span "[PERSON_NAME] Video Hub" at bounding box center [163, 250] width 132 height 15
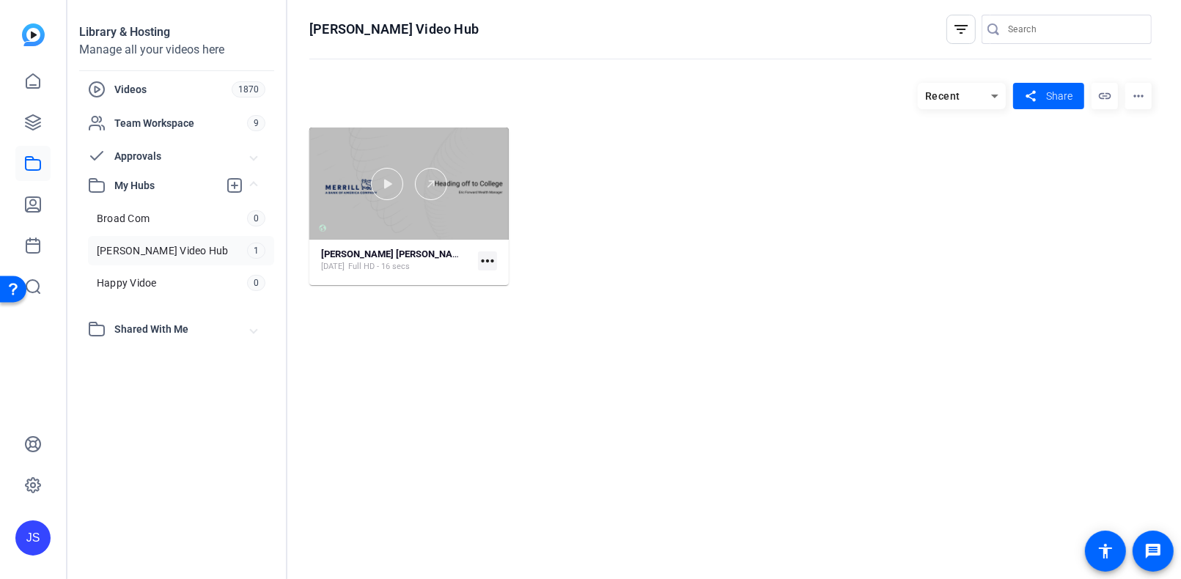
click at [413, 213] on div at bounding box center [408, 184] width 199 height 112
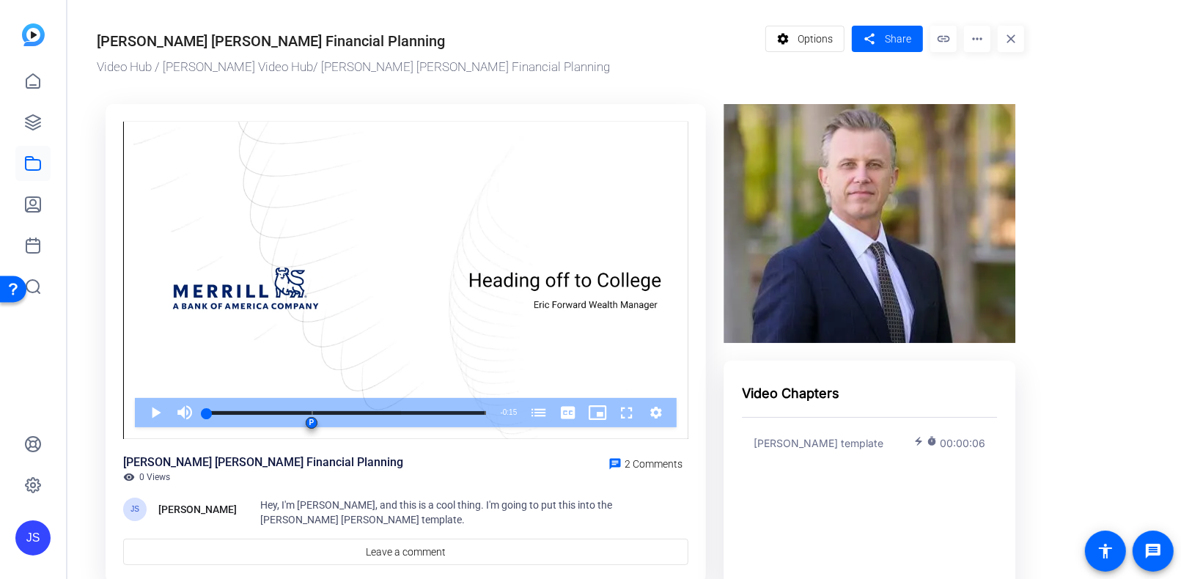
click at [842, 265] on img at bounding box center [870, 223] width 292 height 239
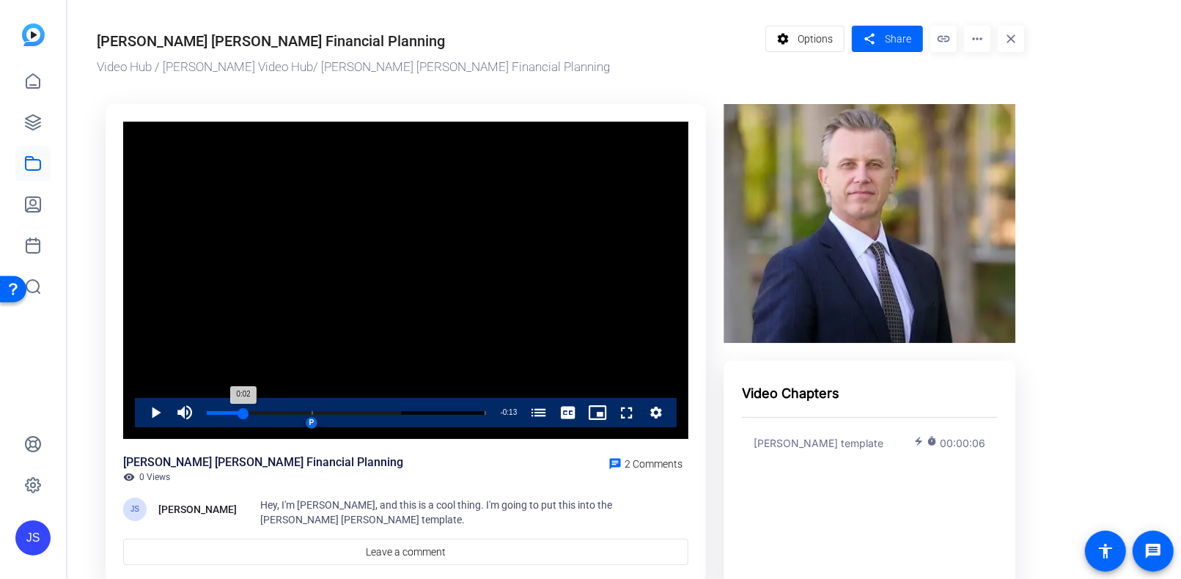
click at [243, 409] on div "Loaded : 69.75% 0:02 0:02 lynch template (00:06) P P" at bounding box center [346, 412] width 294 height 29
click at [277, 410] on div "Loaded : 69.75% 0:03 0:02 lynch template (00:06) P P" at bounding box center [346, 412] width 294 height 29
click at [310, 410] on div "Loaded : 69.75% 0:05 0:04 lynch template (00:06) P P" at bounding box center [346, 412] width 294 height 29
click at [334, 410] on div "Loaded : 69.75% 0:07 0:05 lynch template (00:06) P P" at bounding box center [346, 412] width 294 height 29
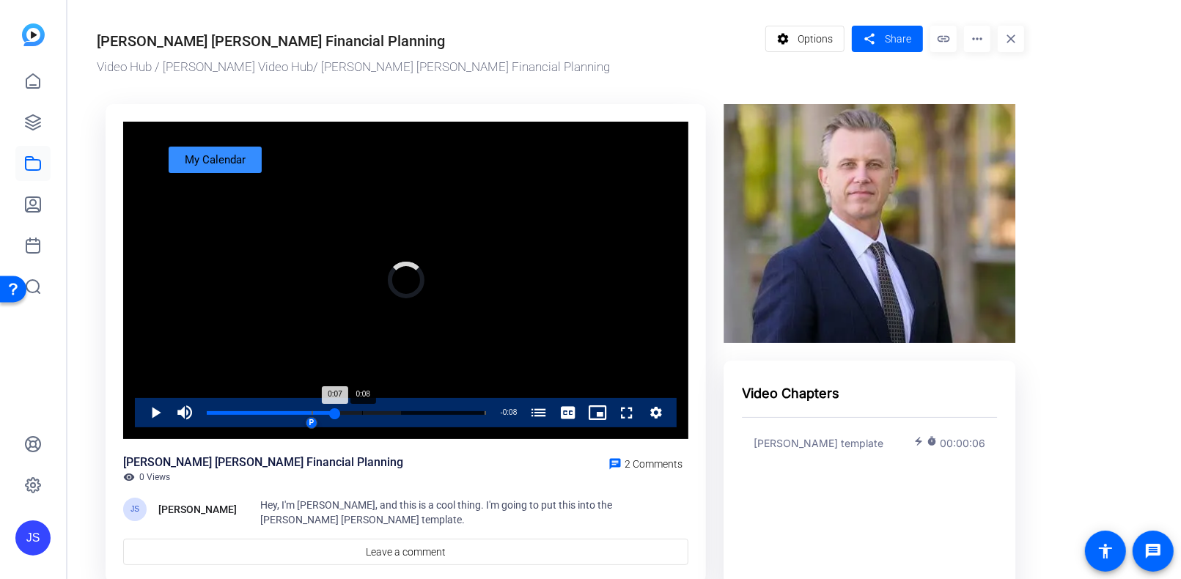
click at [361, 410] on div "Loaded : 69.75% 0:08 0:07 lynch template (00:06) P P" at bounding box center [346, 412] width 294 height 29
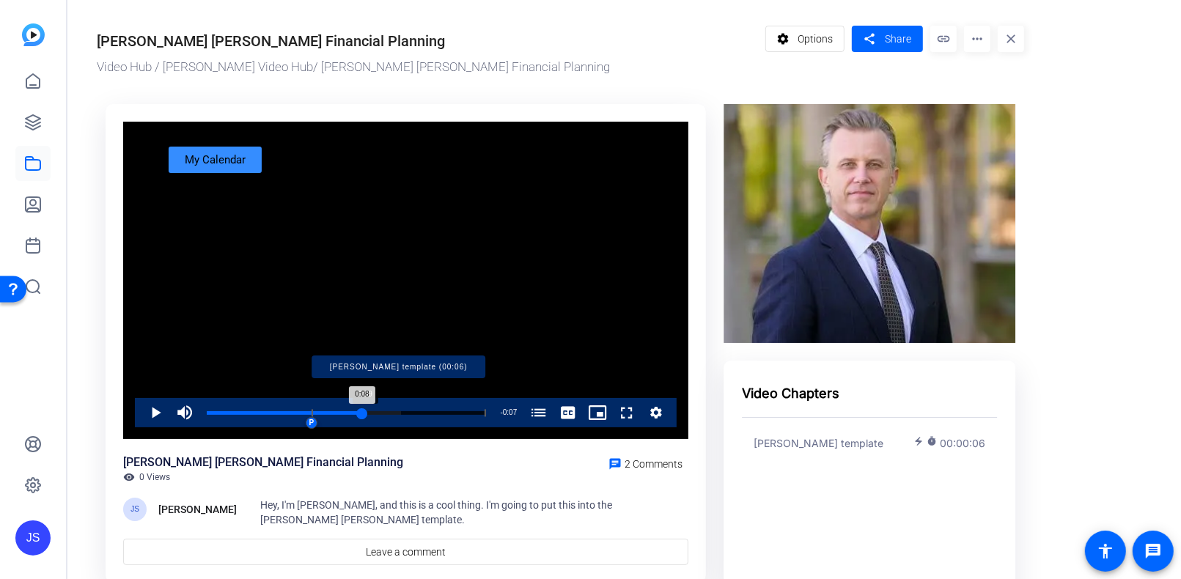
click at [413, 413] on div "Progress Bar" at bounding box center [399, 412] width 174 height 7
click at [446, 413] on div "Progress Bar" at bounding box center [399, 412] width 174 height 7
click at [477, 411] on div "Loaded : 100.00% 0:15 0:13 lynch template (00:06) P P" at bounding box center [346, 413] width 279 height 4
click at [141, 411] on span "Video Player" at bounding box center [141, 412] width 0 height 29
